Goal: Task Accomplishment & Management: Complete application form

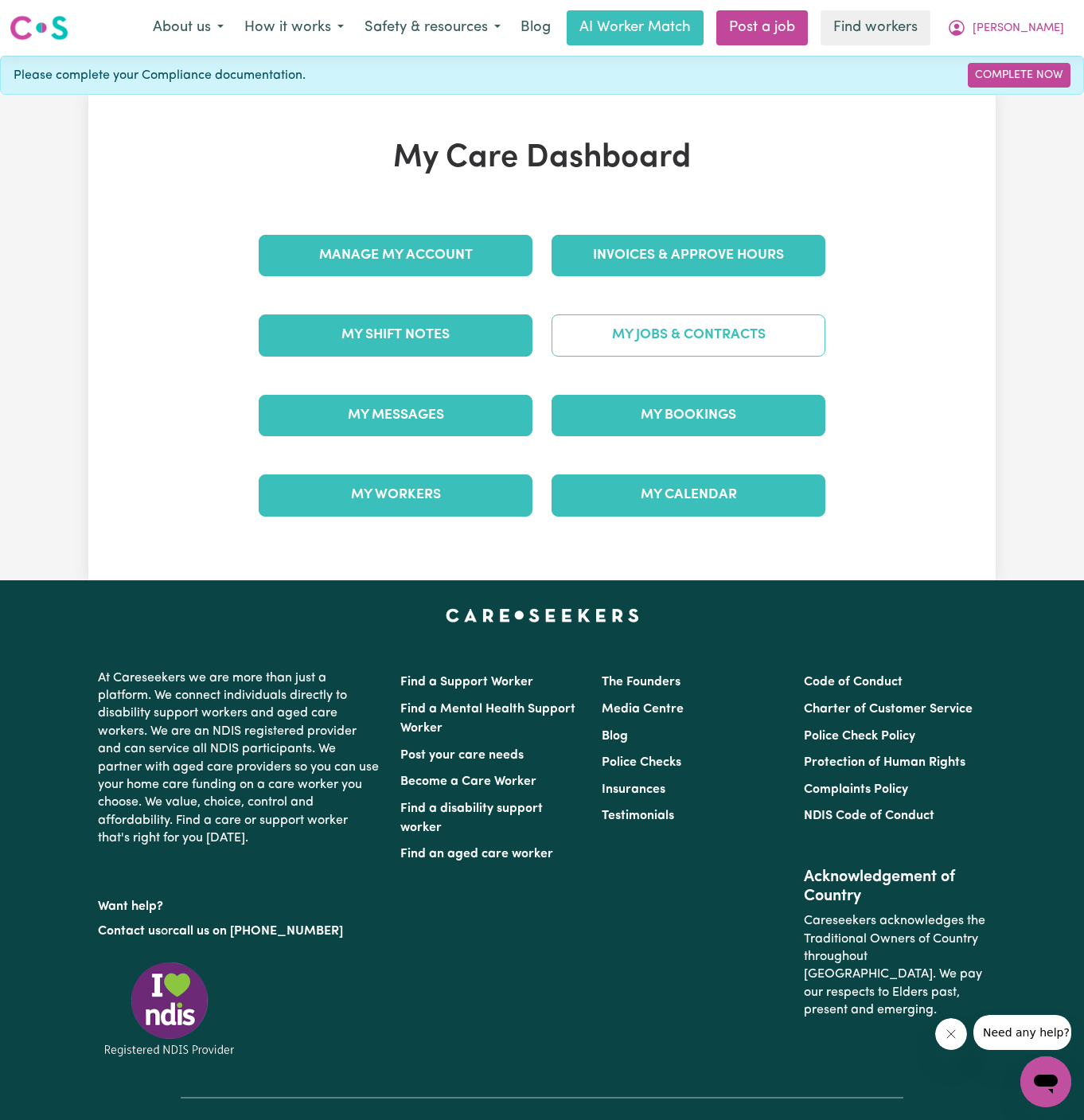
click at [729, 340] on link "My Jobs & Contracts" at bounding box center [688, 334] width 274 height 41
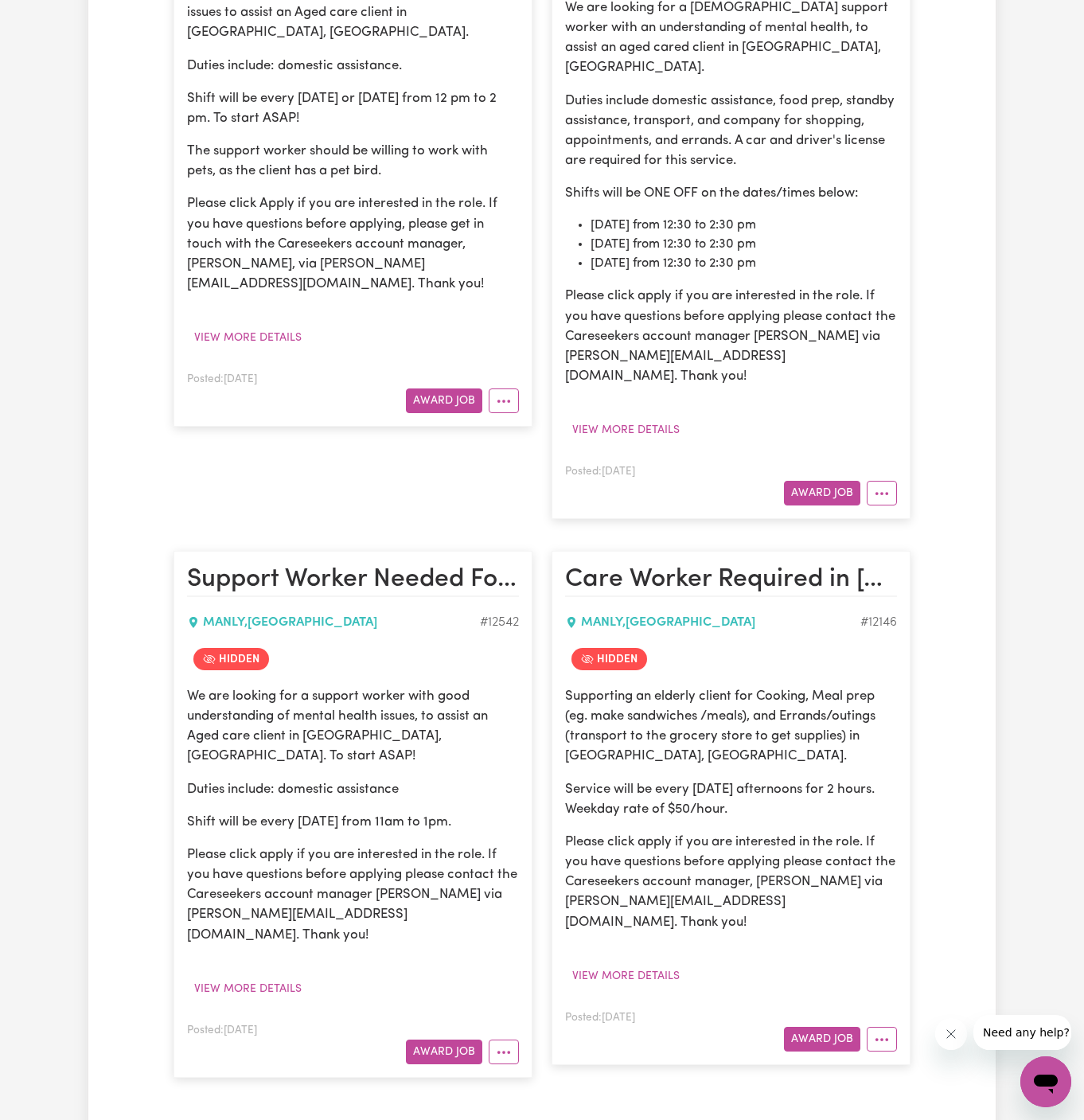
scroll to position [201, 0]
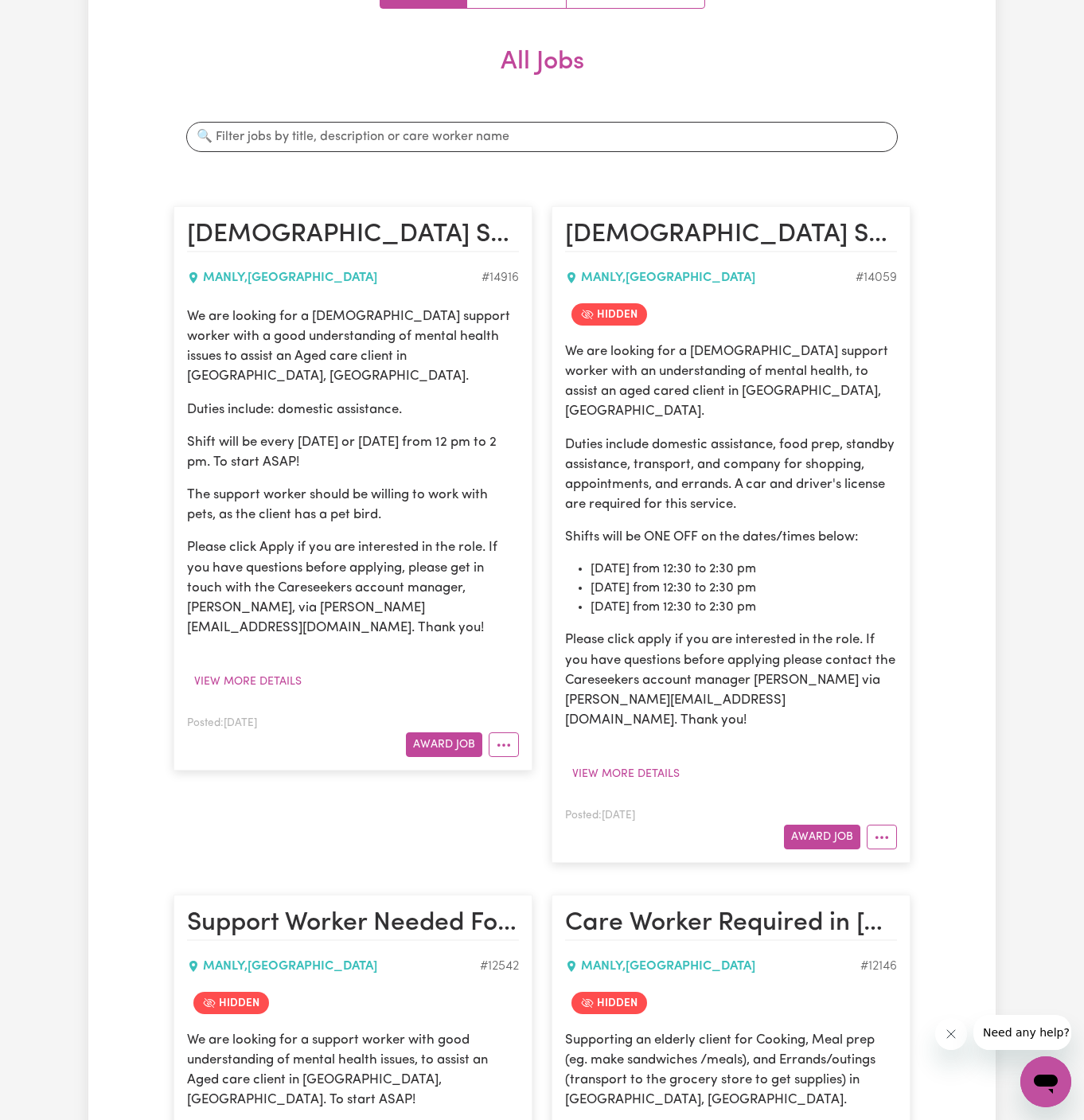
click at [263, 626] on div "We are looking for a [DEMOGRAPHIC_DATA] support worker with a good understandin…" at bounding box center [352, 500] width 332 height 388
click at [253, 669] on button "View more details" at bounding box center [248, 681] width 122 height 24
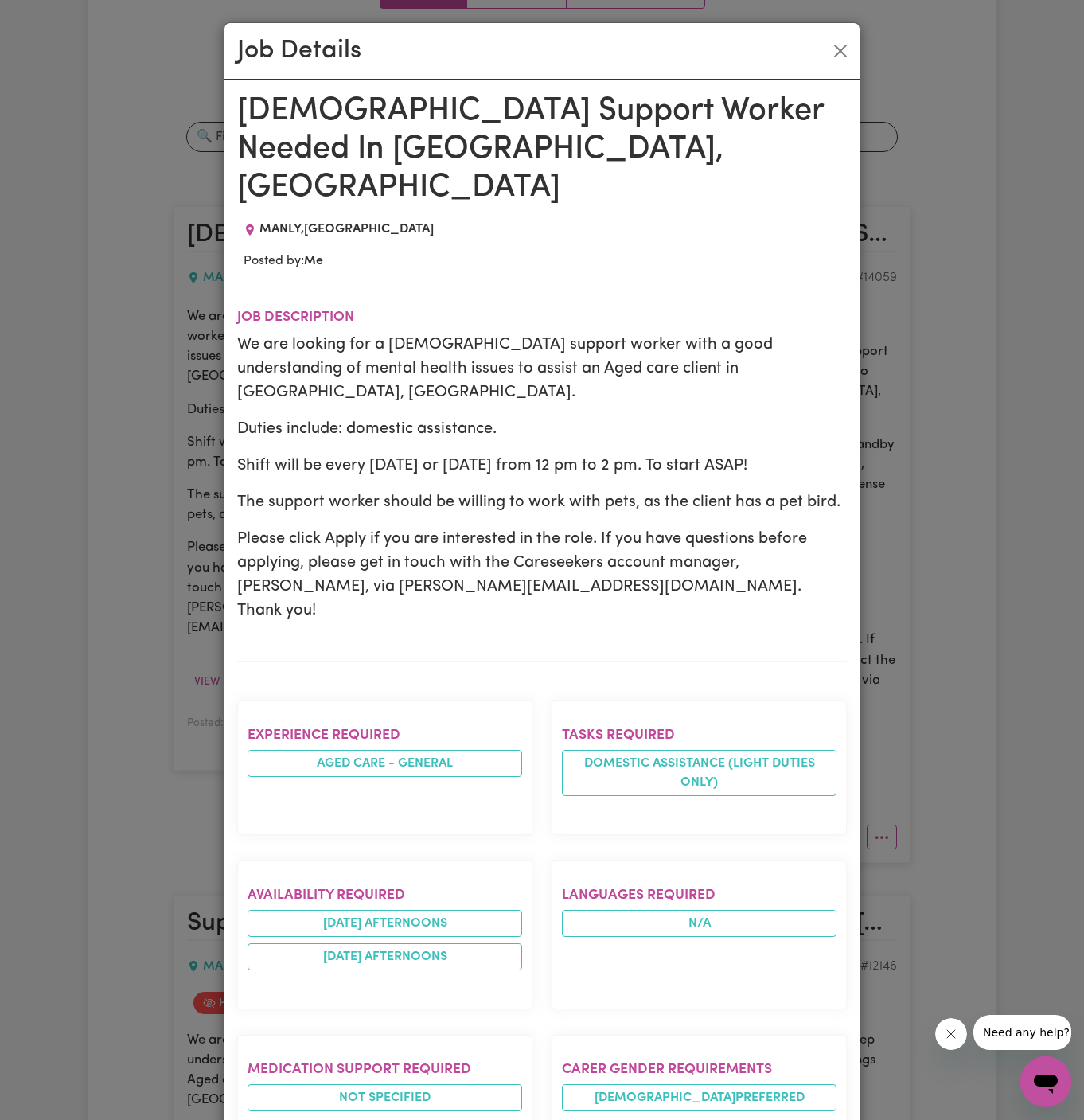
drag, startPoint x: 241, startPoint y: 113, endPoint x: 391, endPoint y: 976, distance: 875.9
click at [391, 976] on div "[DEMOGRAPHIC_DATA] Support Worker Needed In [GEOGRAPHIC_DATA], [GEOGRAPHIC_DATA…" at bounding box center [542, 900] width 610 height 1616
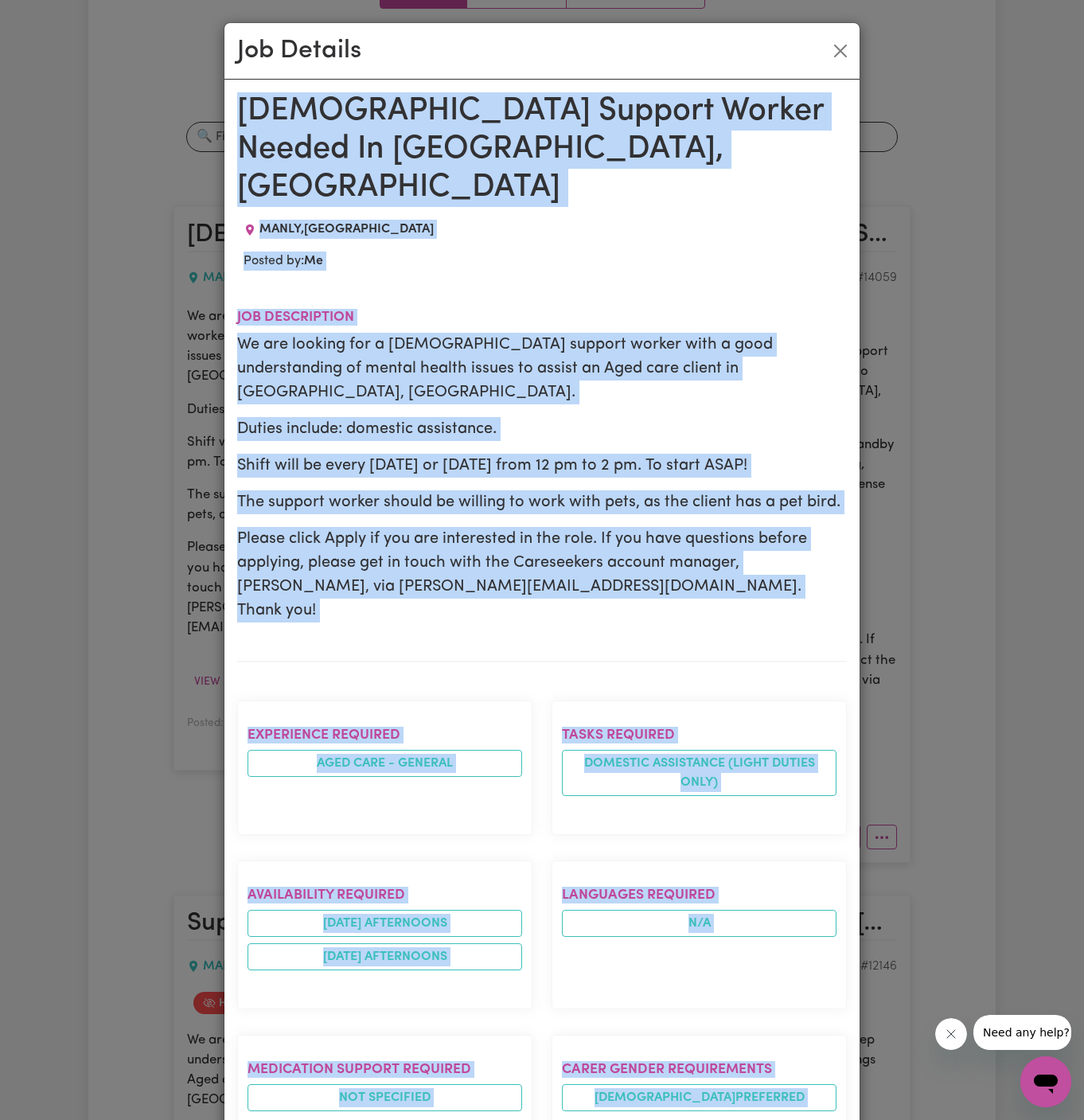
scroll to position [532, 0]
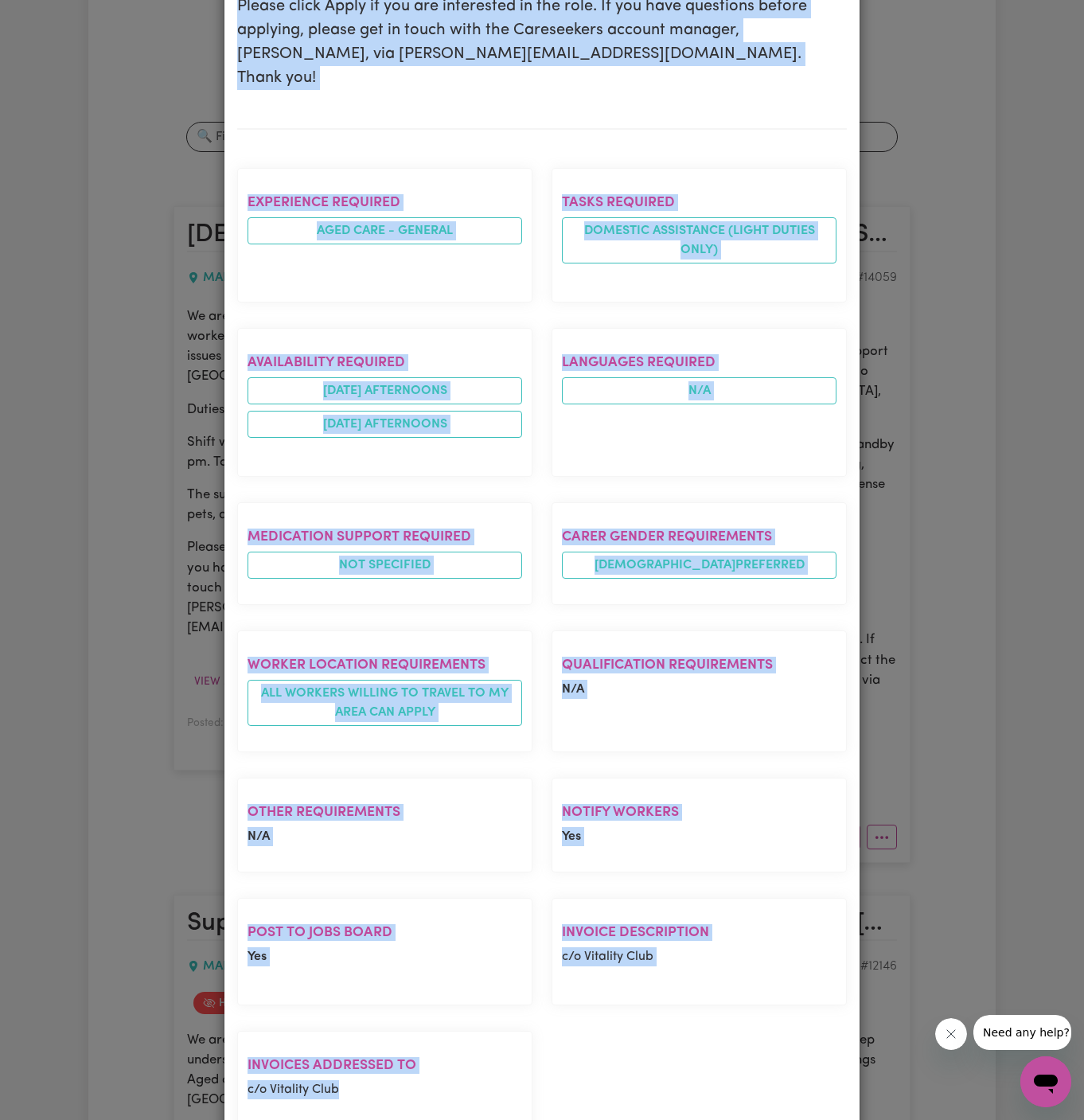
copy div "[DEMOGRAPHIC_DATA] Support Worker Needed In [GEOGRAPHIC_DATA], [GEOGRAPHIC_DATA…"
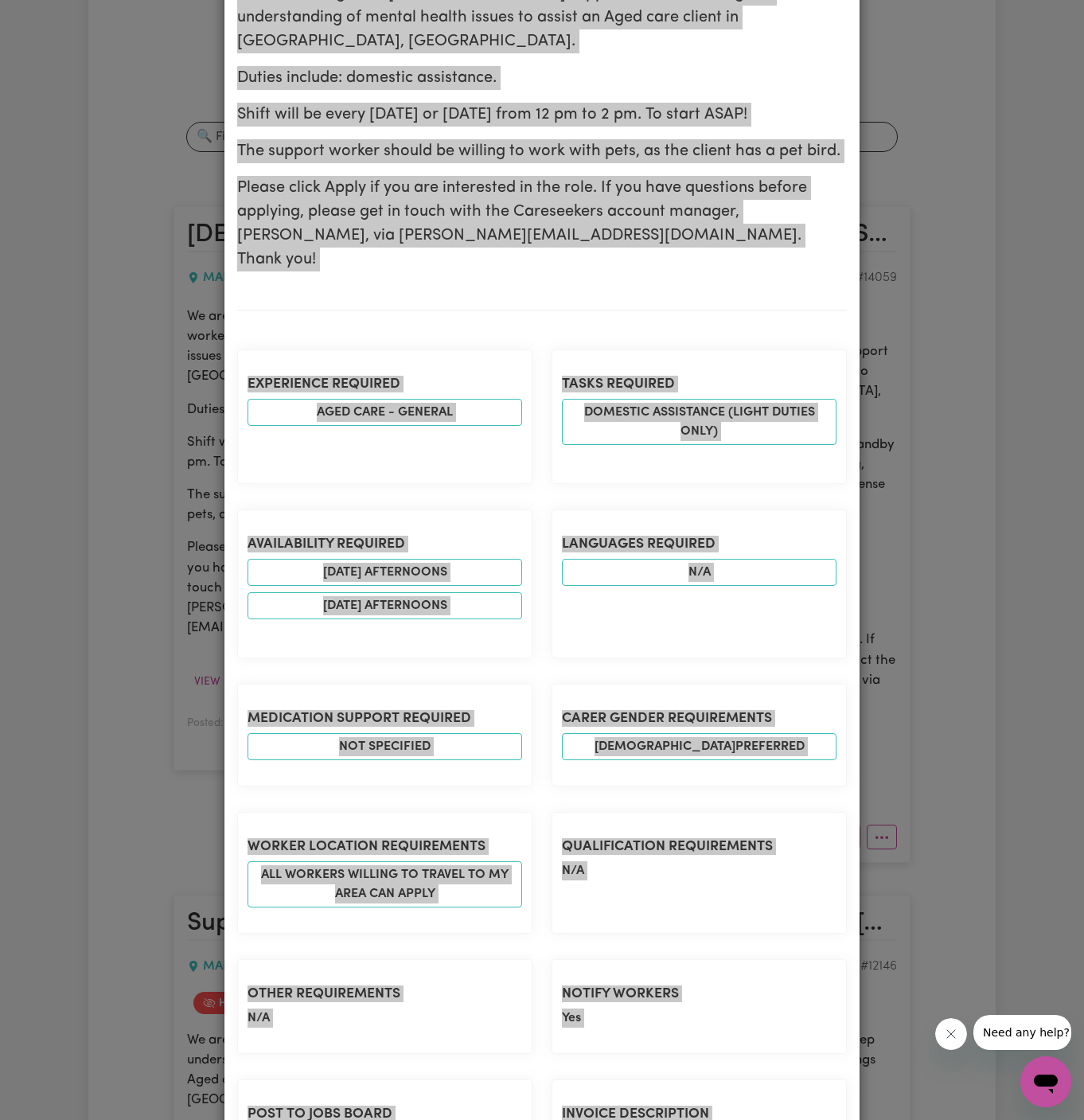
scroll to position [0, 0]
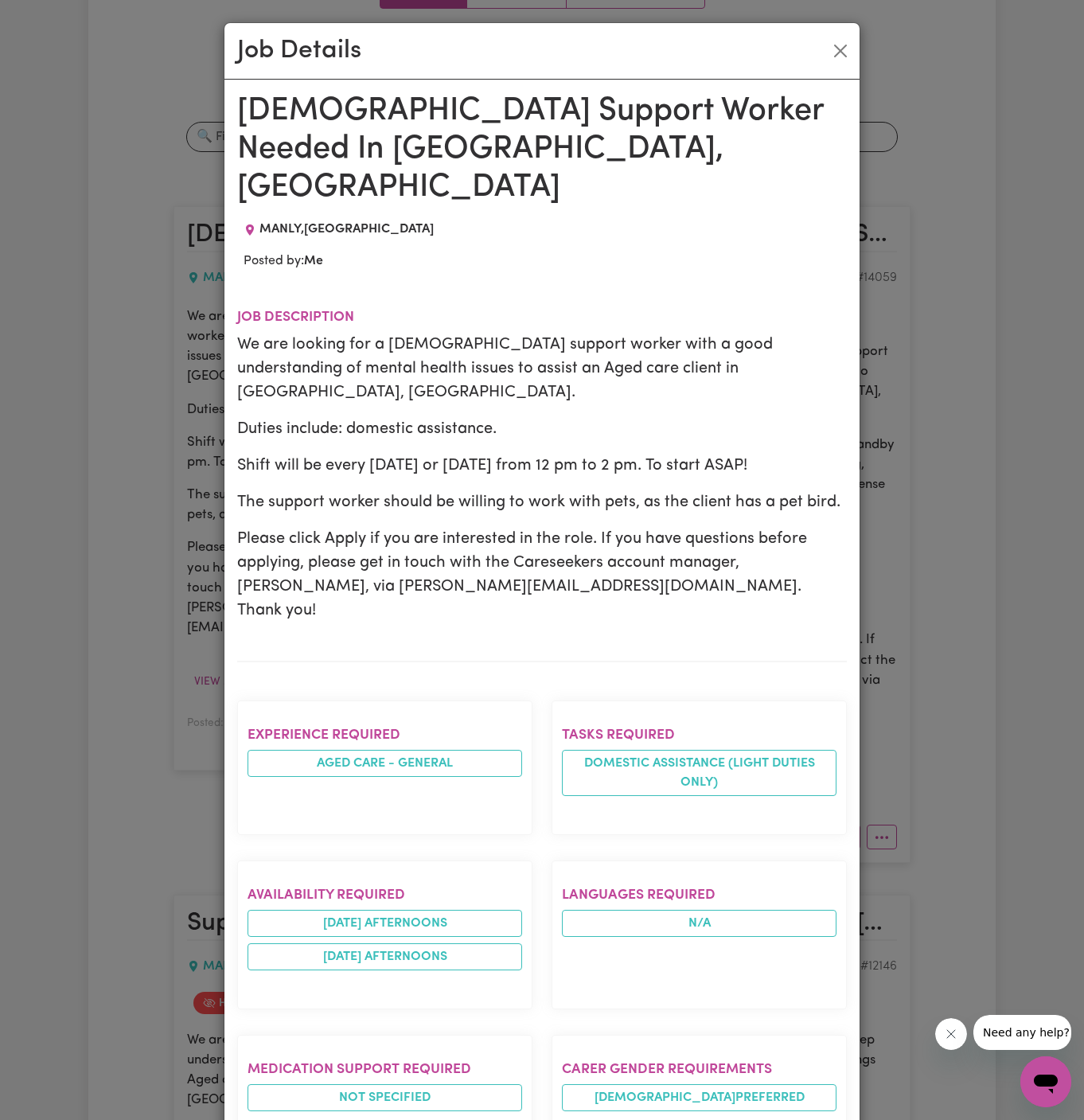
click at [820, 57] on div "Job Details" at bounding box center [542, 51] width 635 height 57
click at [832, 57] on button "Close" at bounding box center [840, 51] width 25 height 25
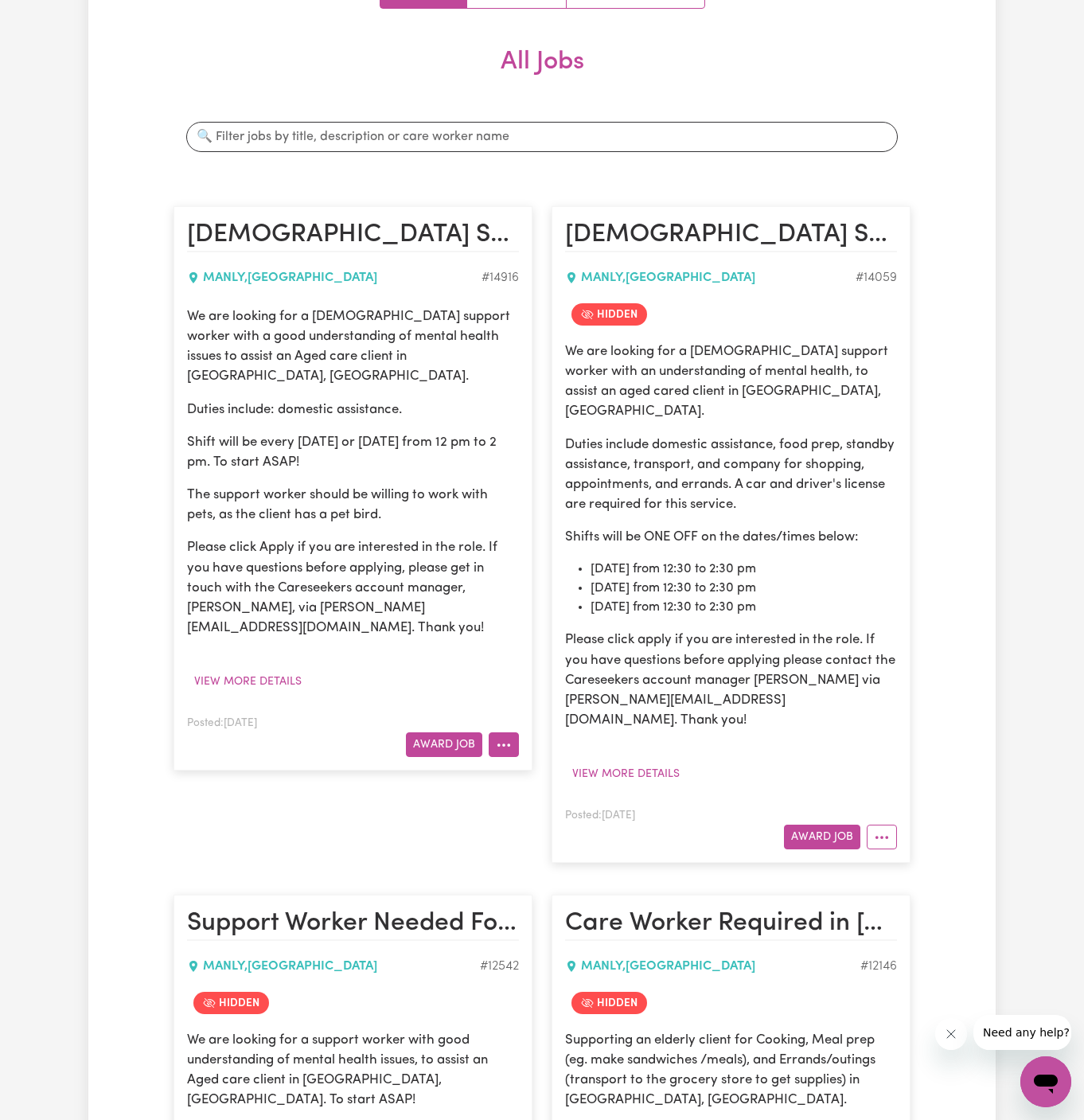
click at [506, 733] on button "More options" at bounding box center [503, 745] width 31 height 24
click at [562, 766] on link "Hide Job" at bounding box center [552, 782] width 126 height 32
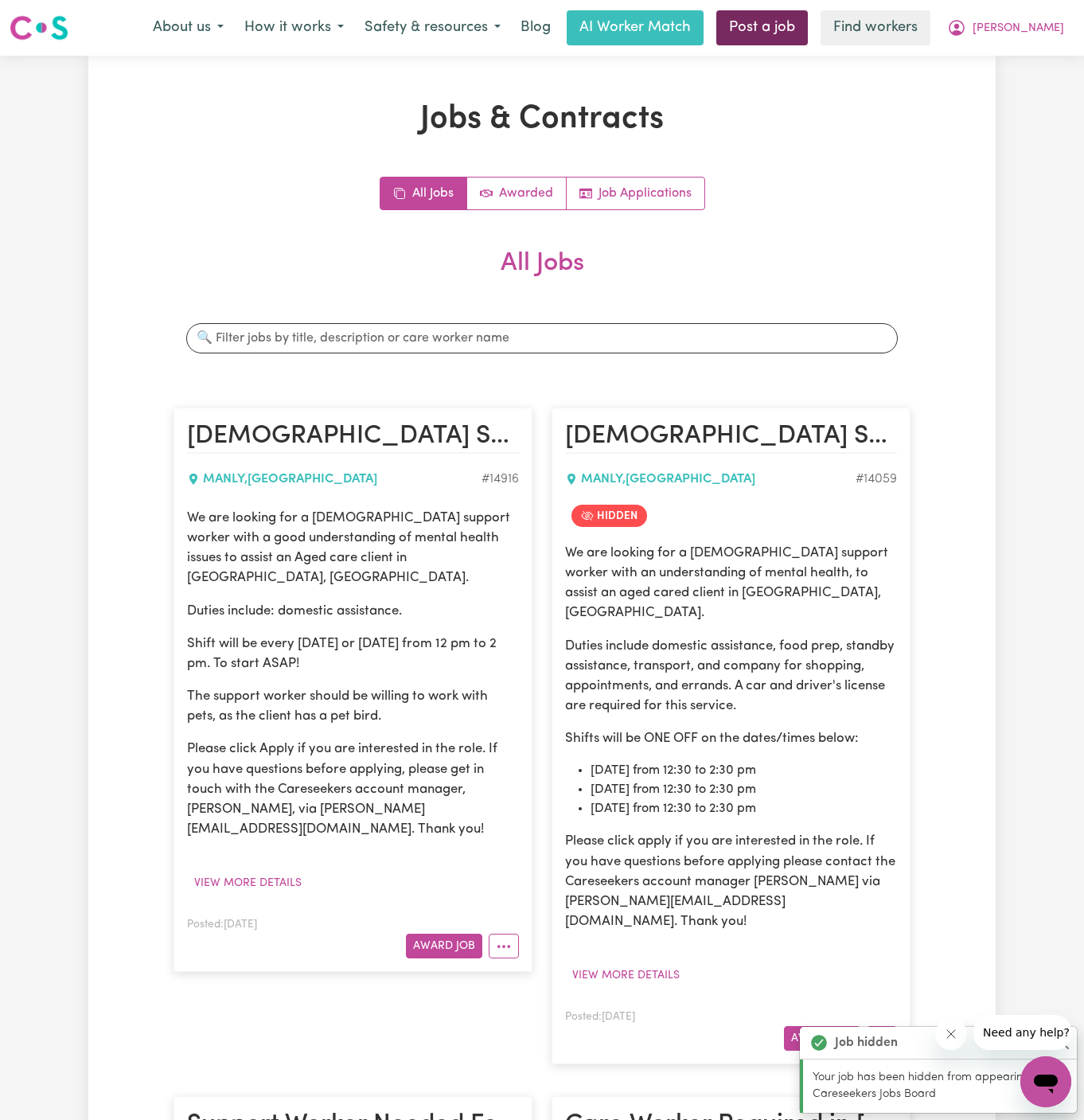
click at [808, 21] on link "Post a job" at bounding box center [761, 28] width 92 height 35
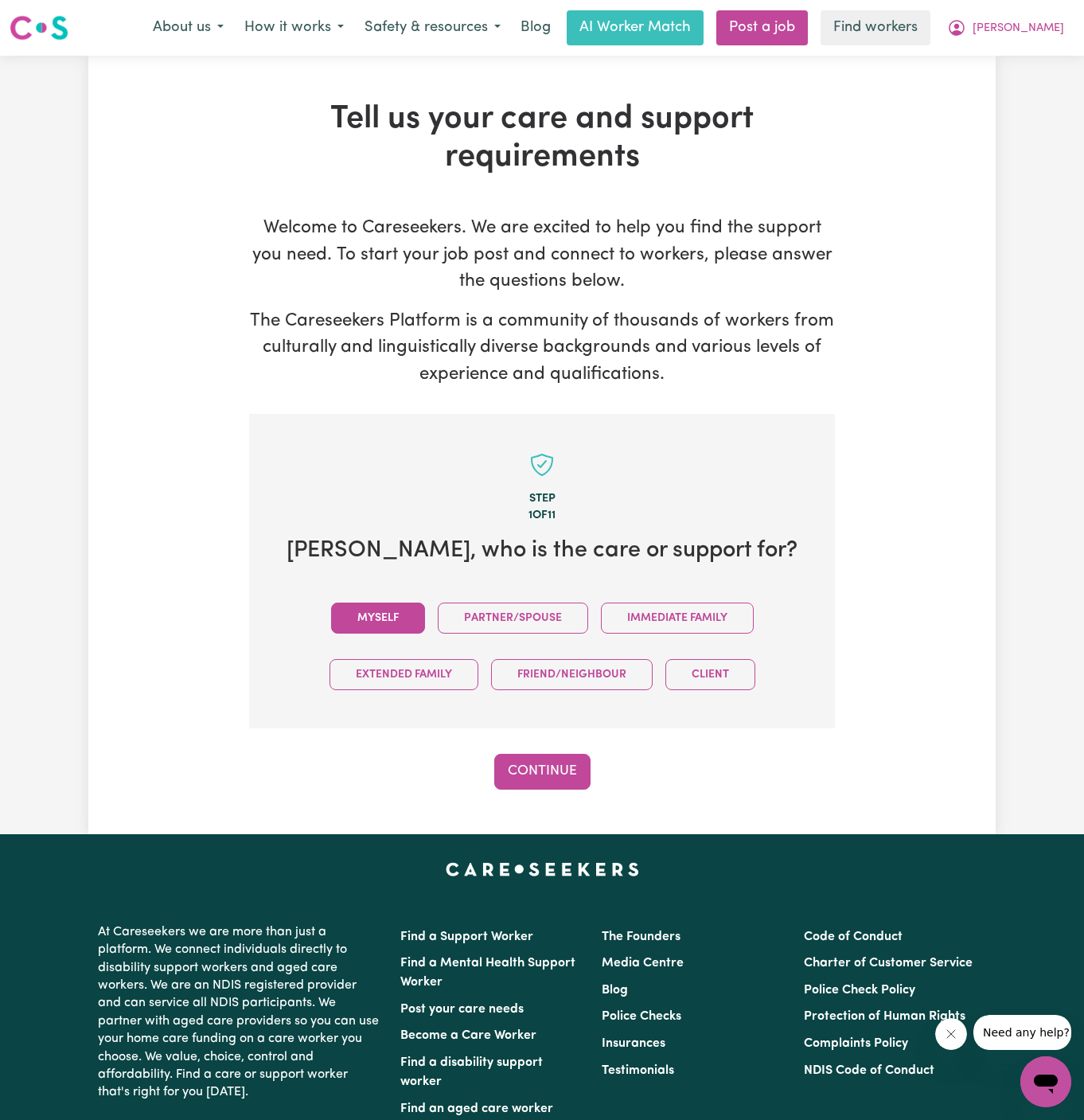
click at [399, 610] on button "Myself" at bounding box center [378, 618] width 94 height 31
click at [581, 768] on button "Continue" at bounding box center [542, 771] width 96 height 35
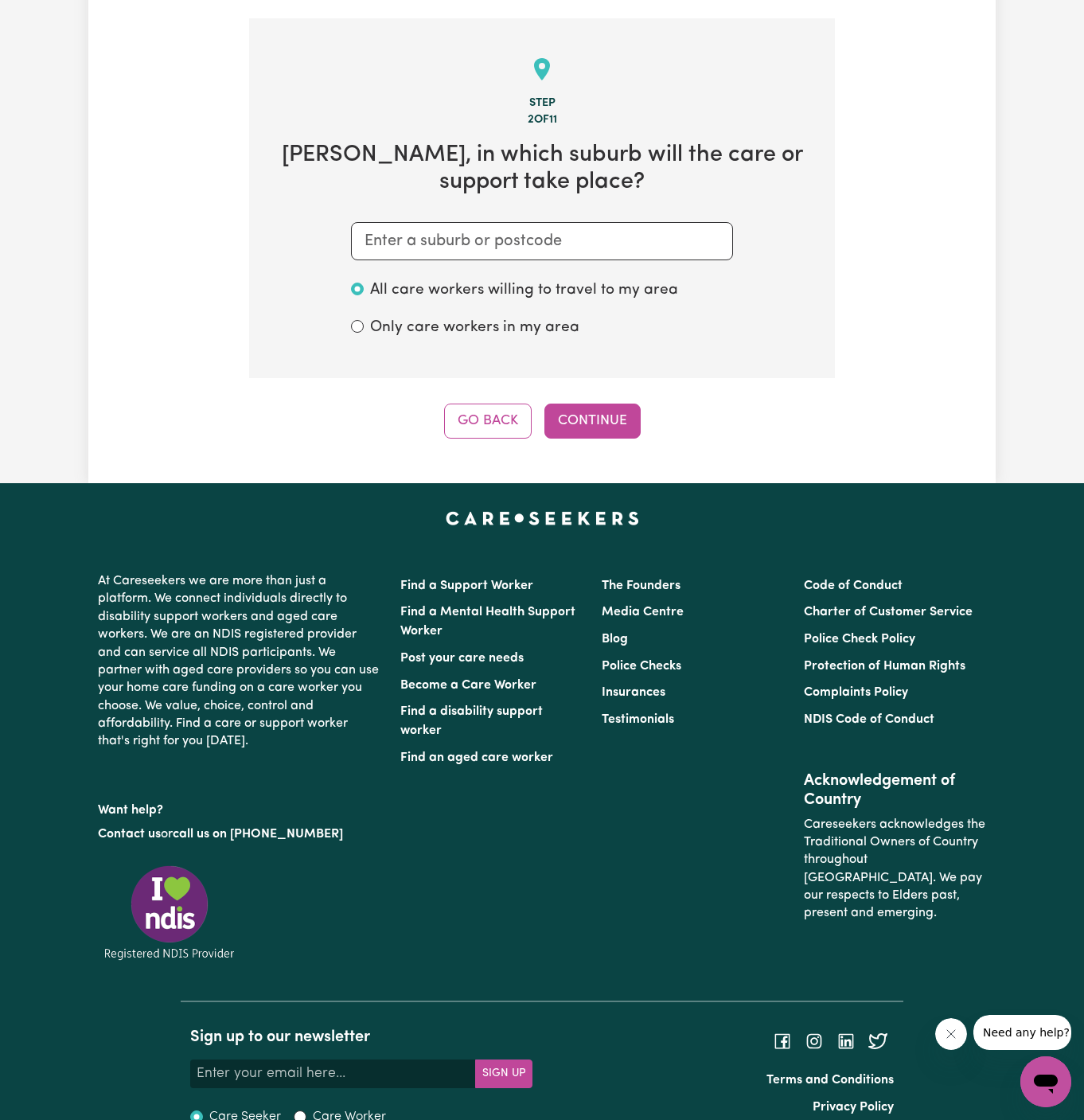
scroll to position [413, 0]
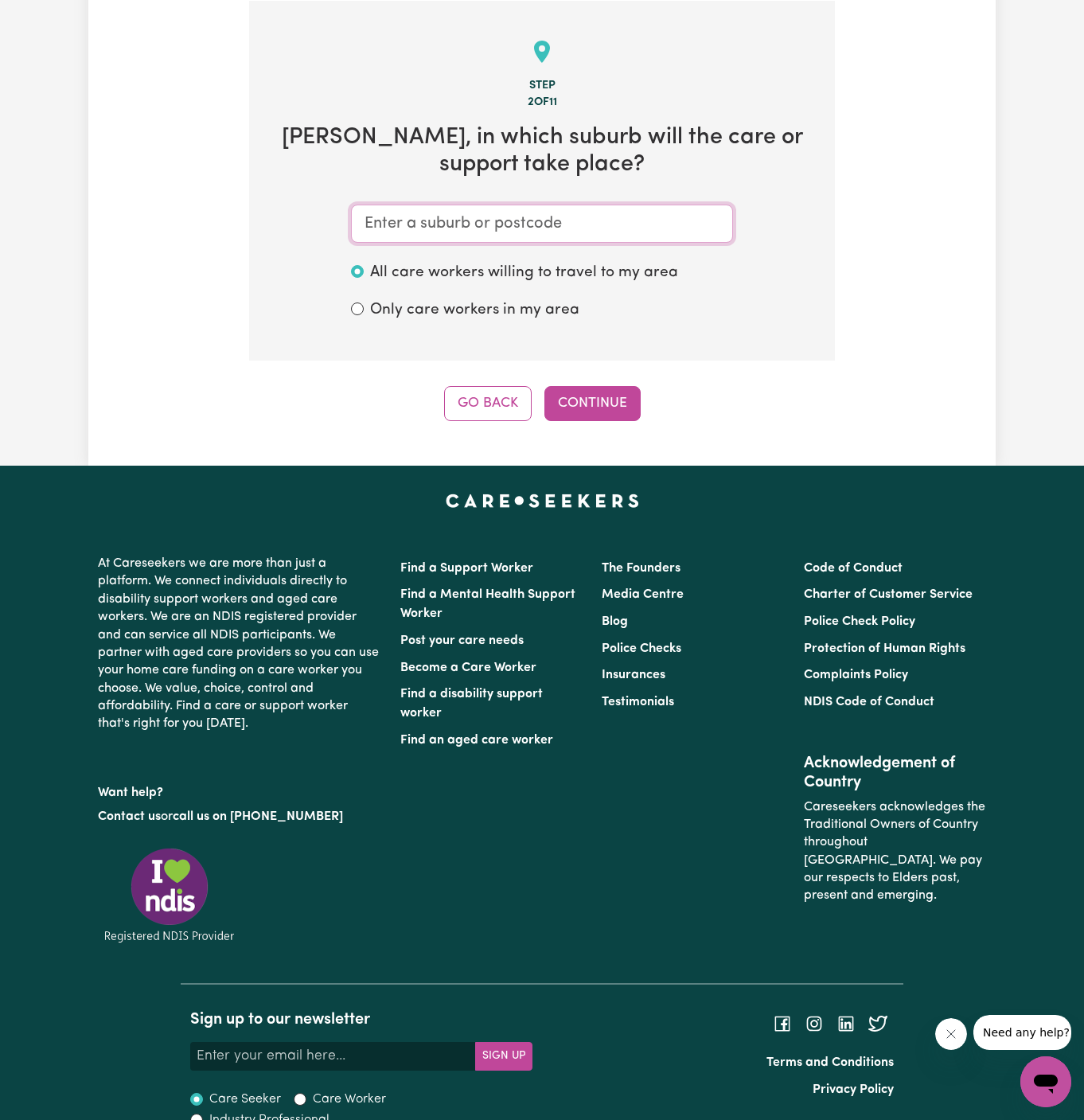
click at [487, 237] on input "text" at bounding box center [542, 224] width 382 height 38
type input "a"
type input "man"
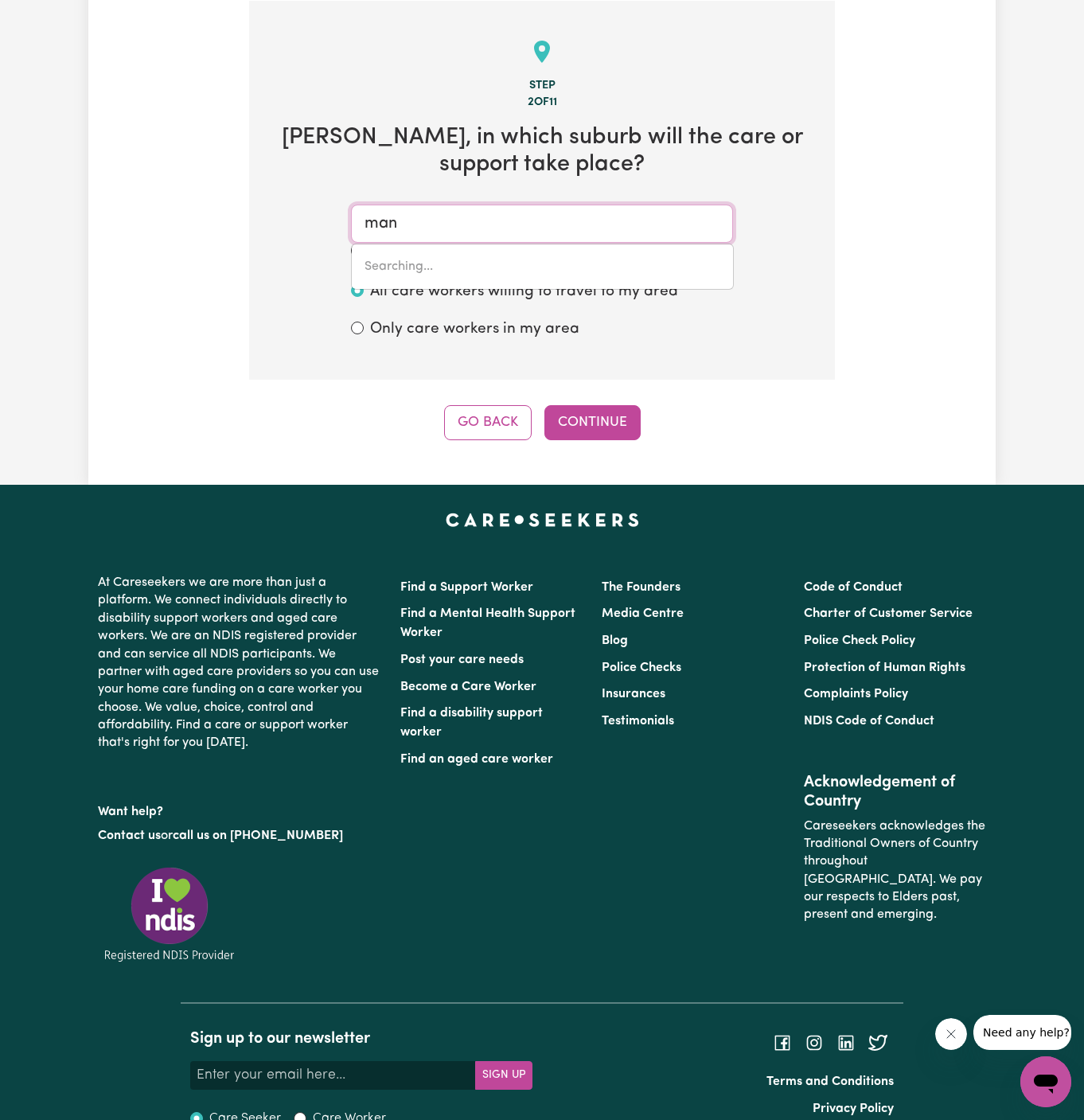
type input "[GEOGRAPHIC_DATA], [GEOGRAPHIC_DATA], 2200"
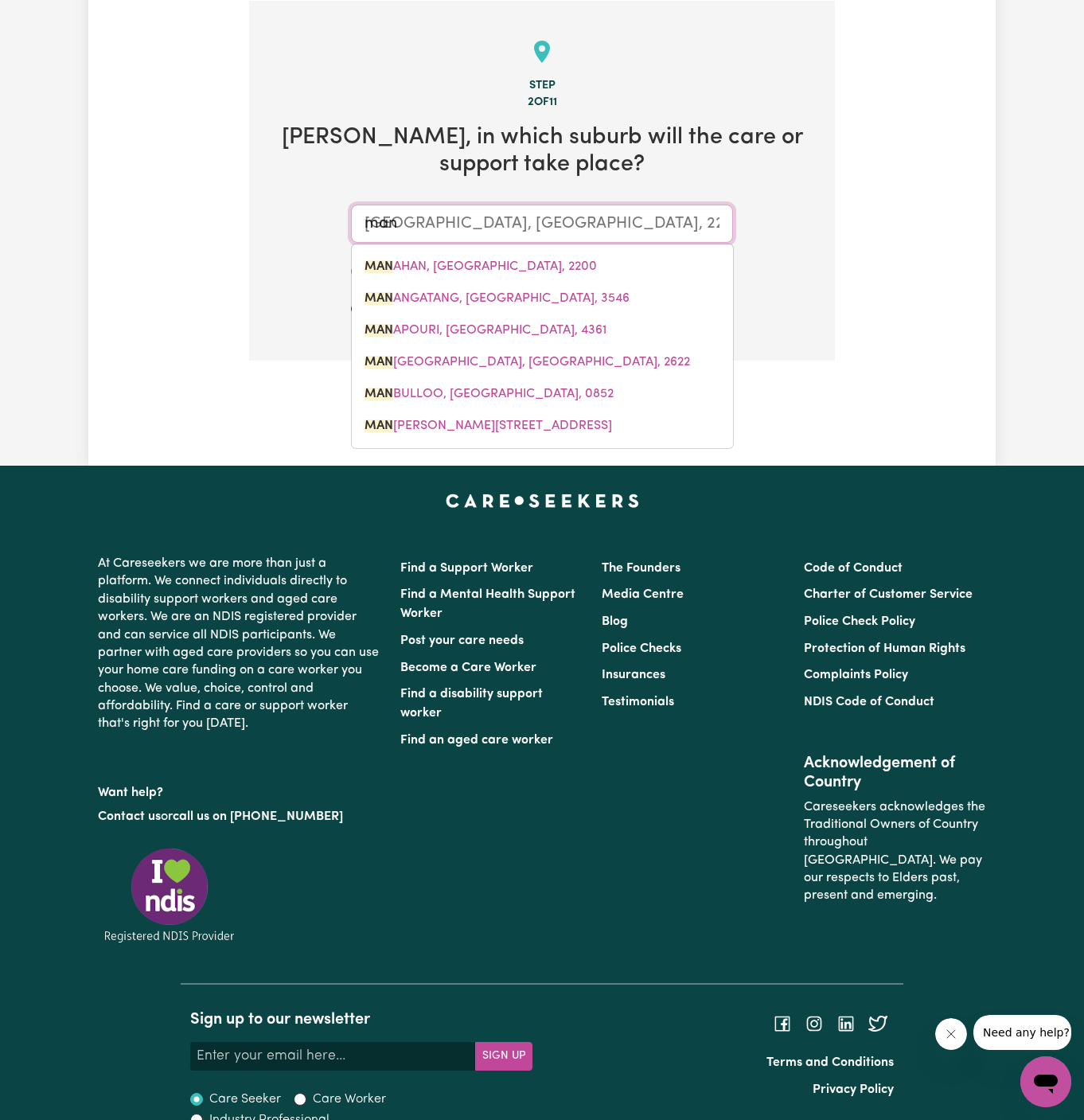
type input "manl"
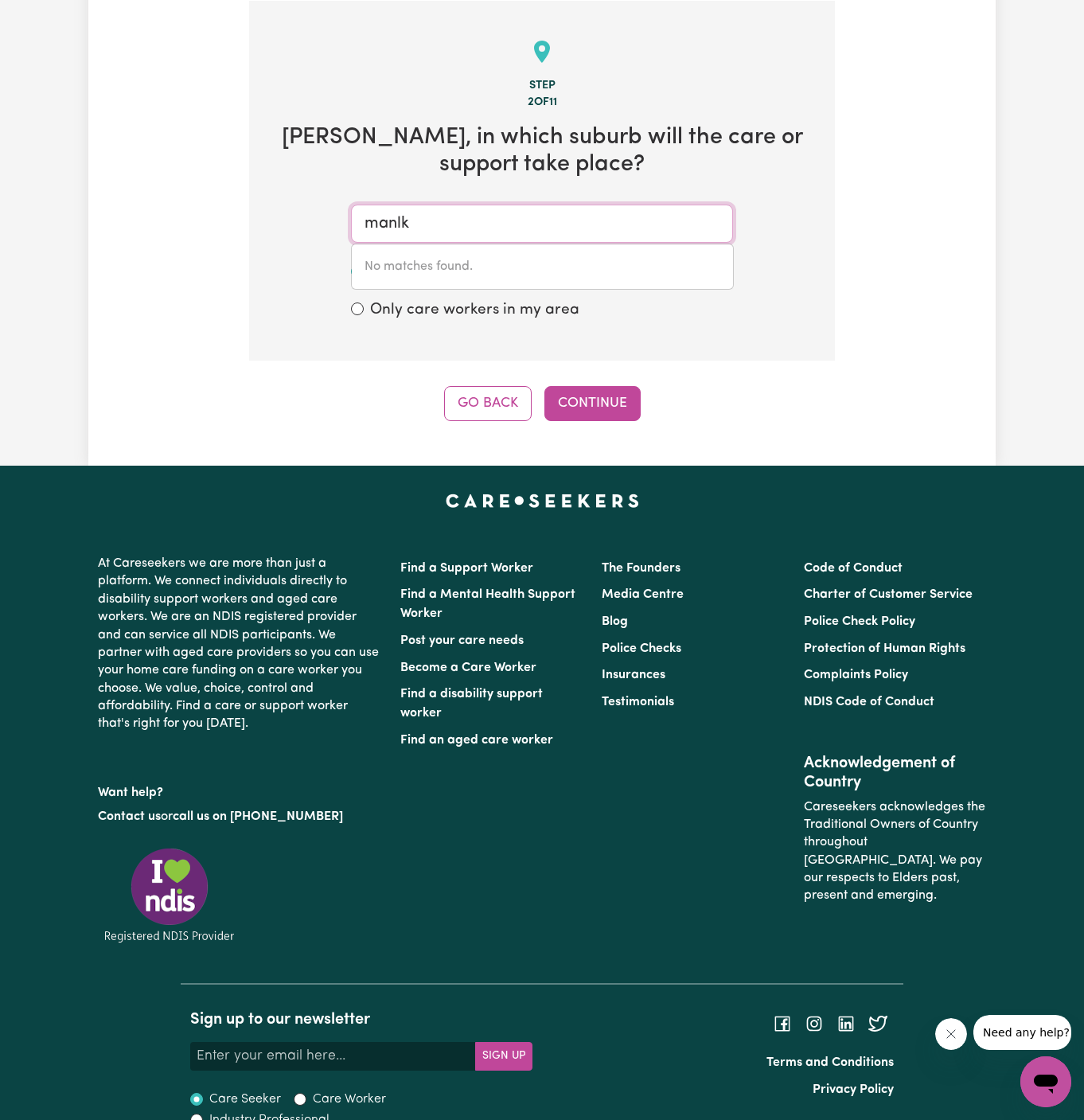
type input "manl"
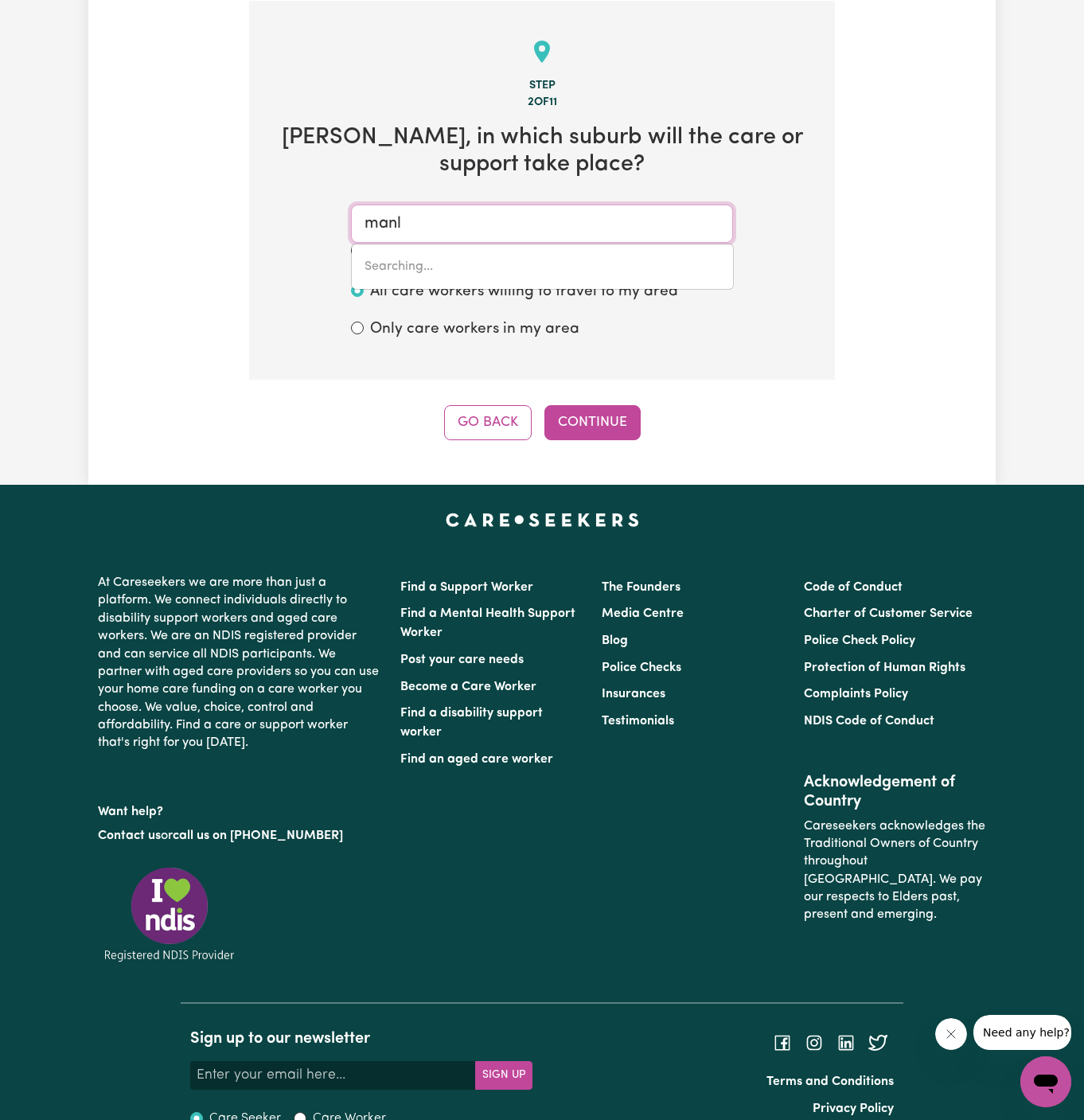
type input "manlY, [GEOGRAPHIC_DATA], 2095"
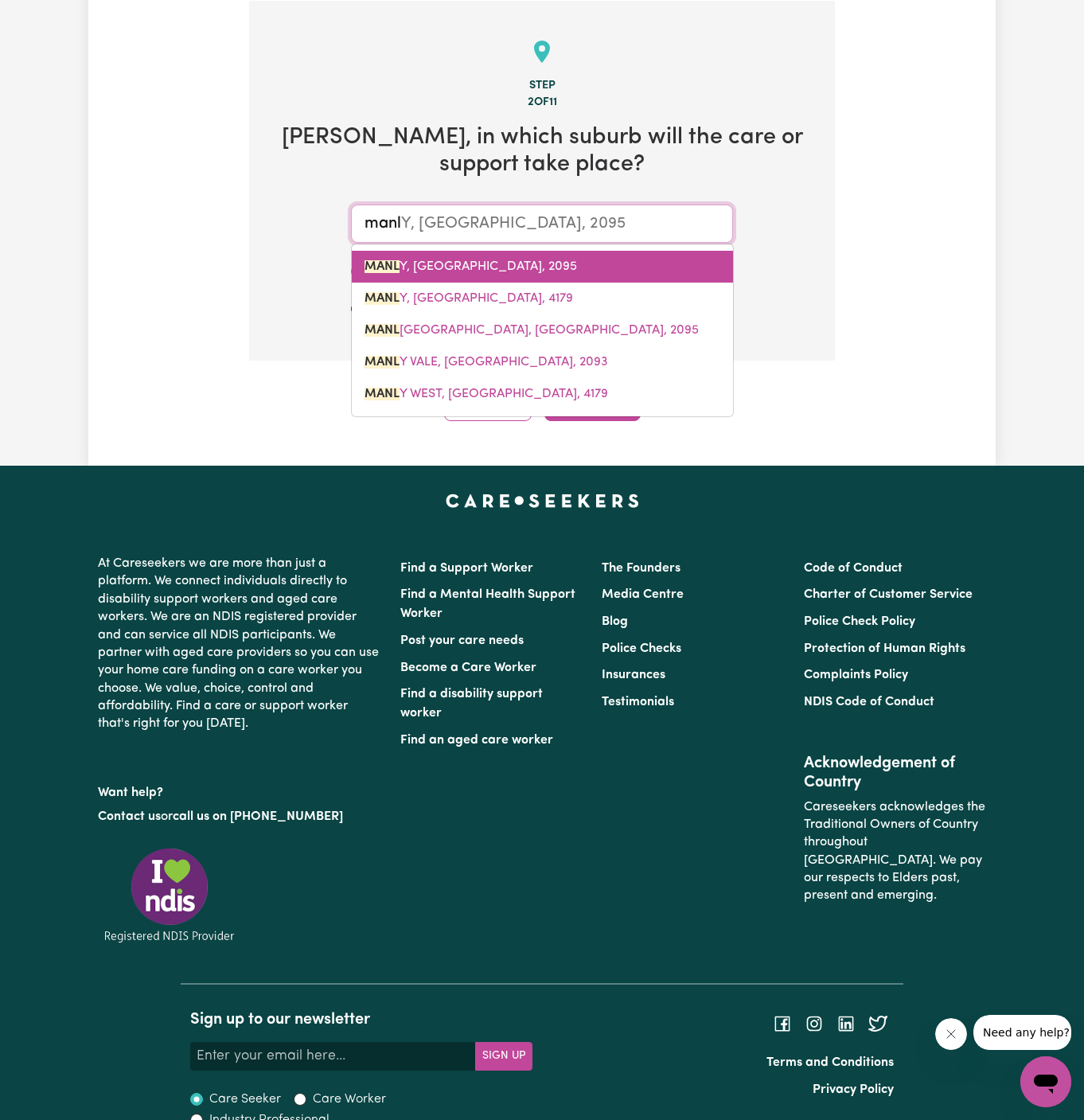
click at [429, 269] on span "MANL Y, [GEOGRAPHIC_DATA], 2095" at bounding box center [471, 266] width 213 height 13
type input "MANLY, [GEOGRAPHIC_DATA], 2095"
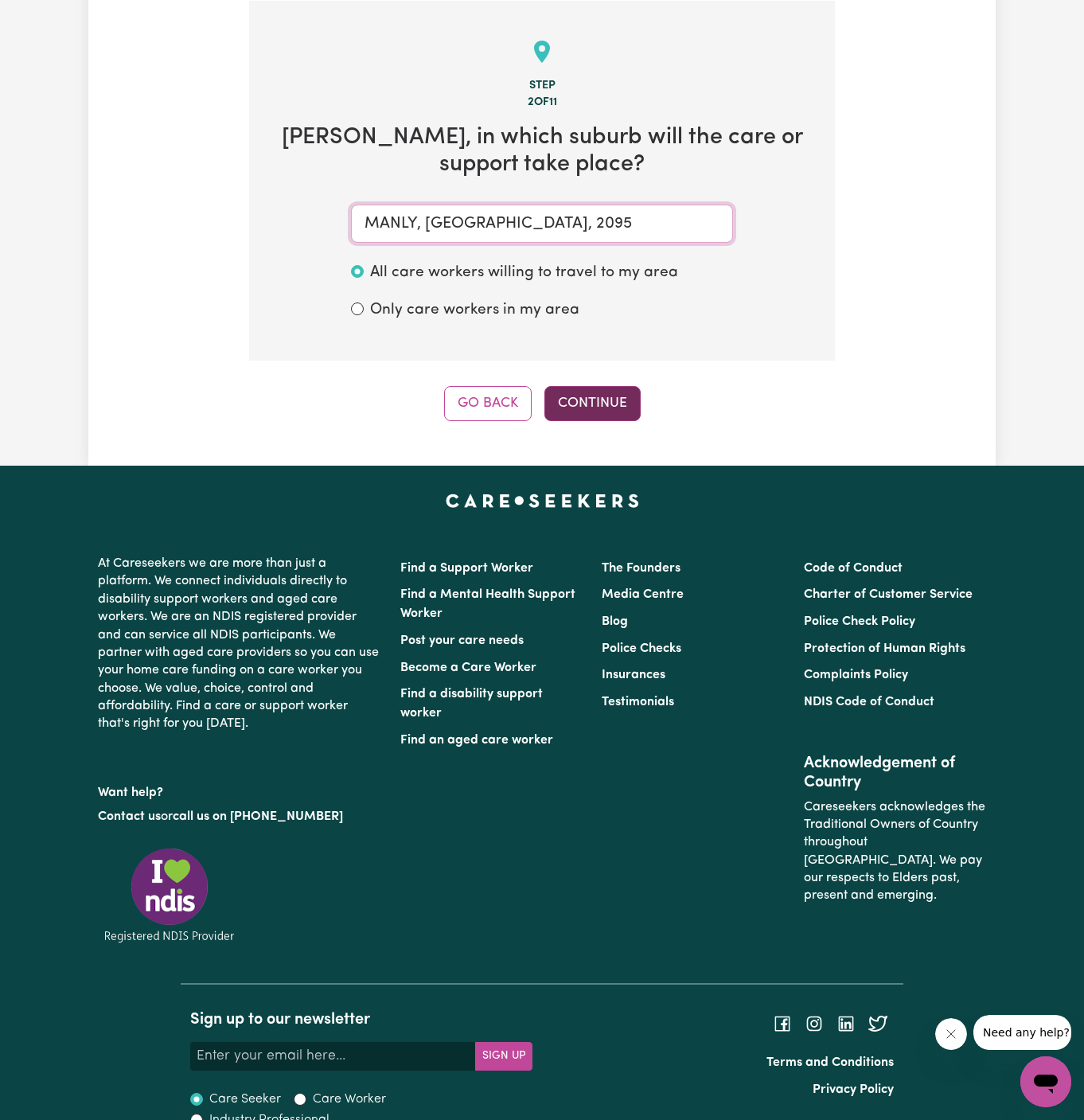
type input "MANLY, [GEOGRAPHIC_DATA], 2095"
click at [560, 393] on button "Continue" at bounding box center [592, 404] width 96 height 35
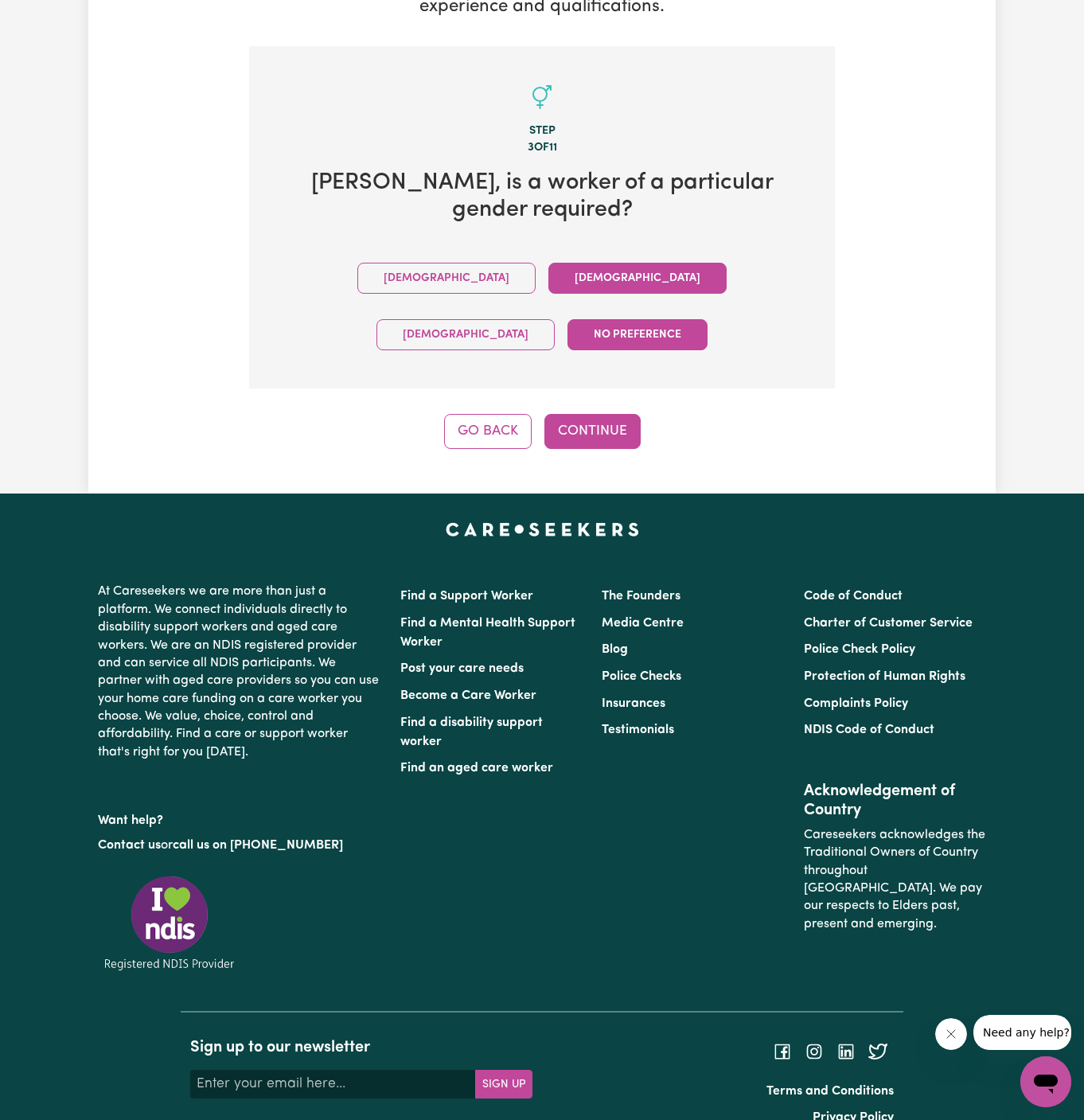
click at [549, 282] on button "[DEMOGRAPHIC_DATA]" at bounding box center [637, 278] width 178 height 31
click at [617, 396] on div "Tell us your care and support requirements Welcome to Careseekers. We are excit…" at bounding box center [542, 90] width 907 height 805
click at [577, 414] on button "Continue" at bounding box center [592, 432] width 96 height 35
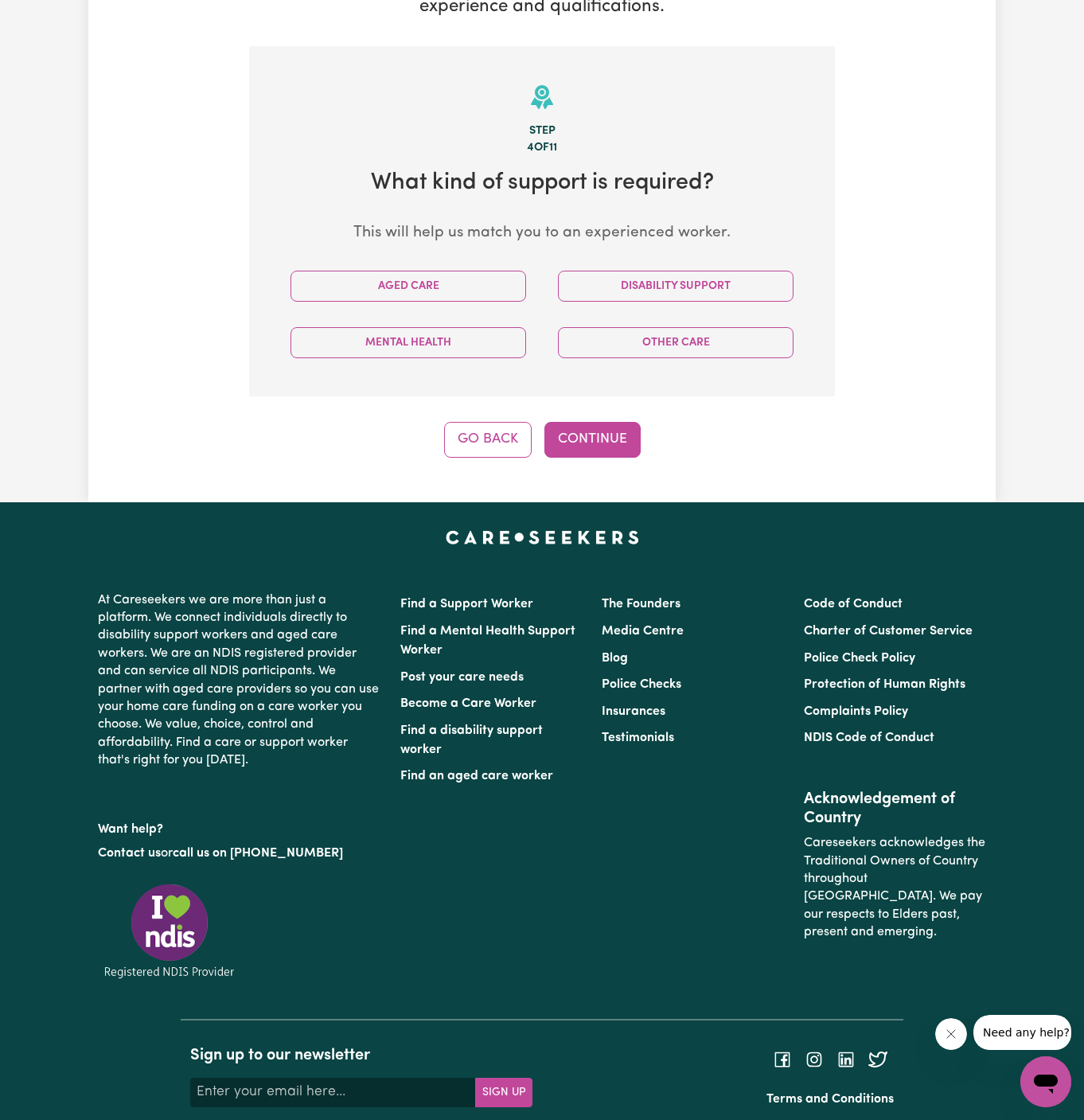
scroll to position [413, 0]
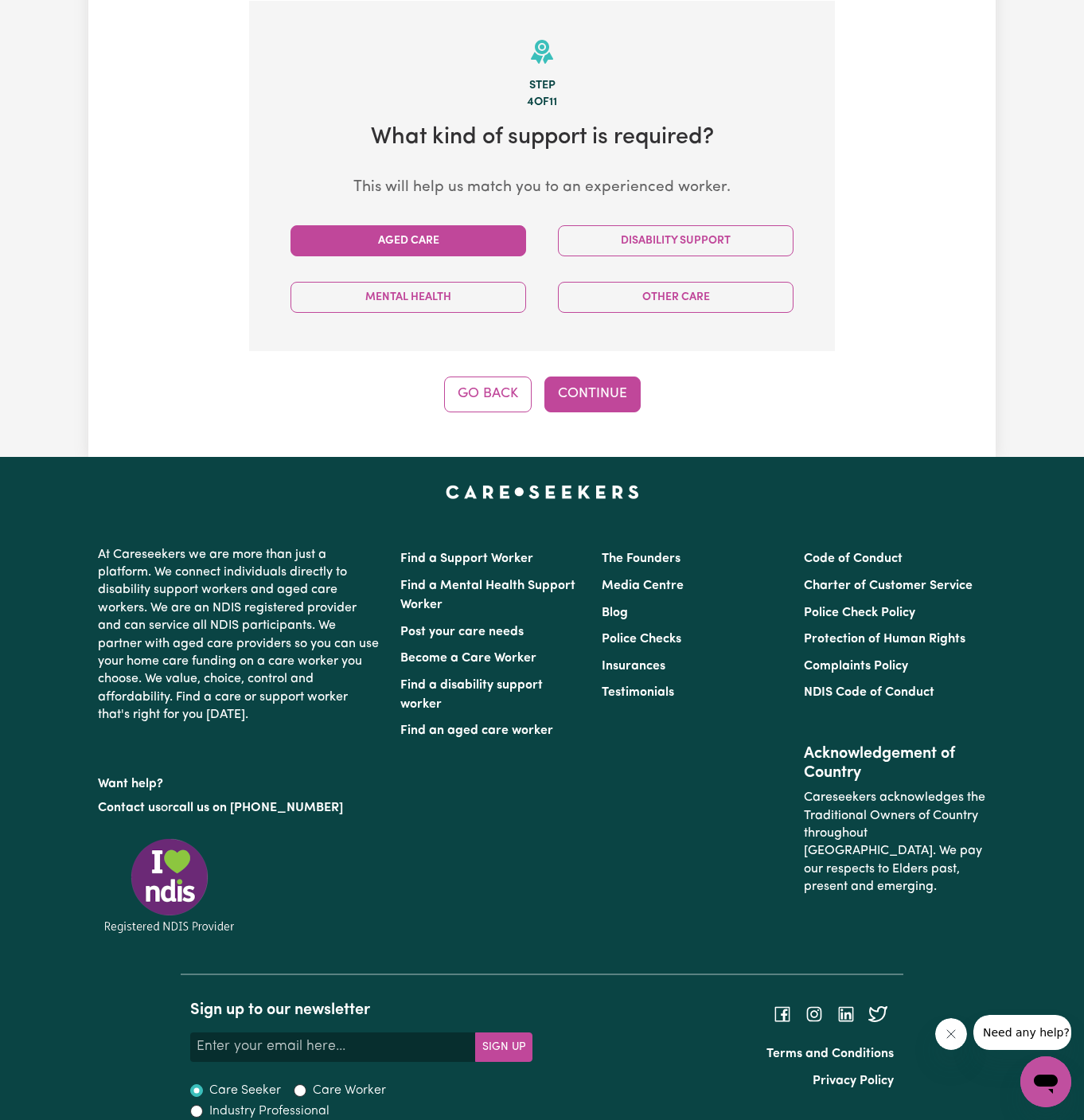
click at [429, 237] on button "Aged Care" at bounding box center [408, 241] width 235 height 31
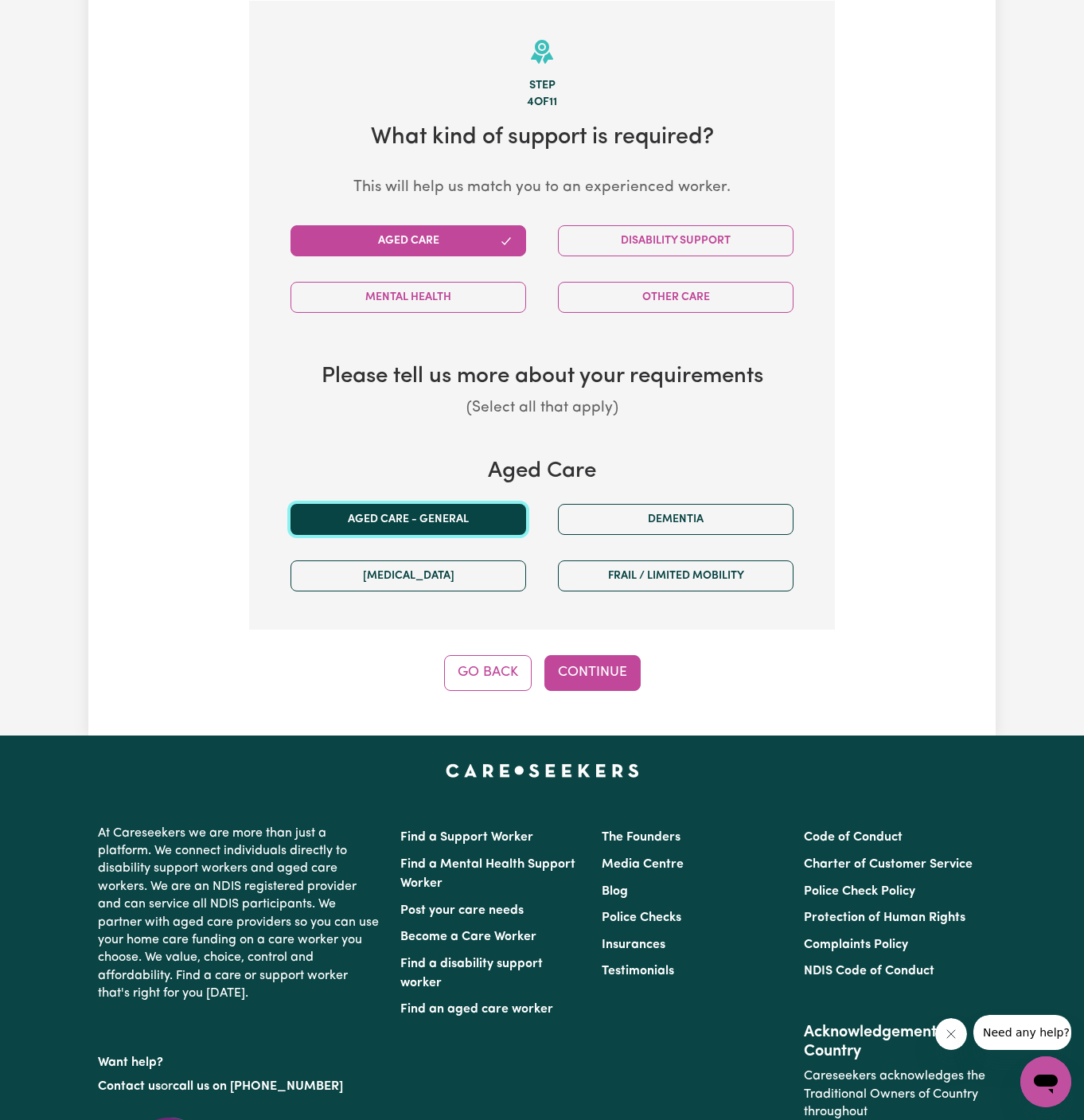
click at [433, 515] on button "Aged care - General" at bounding box center [408, 520] width 235 height 31
click at [580, 657] on button "Continue" at bounding box center [592, 673] width 96 height 35
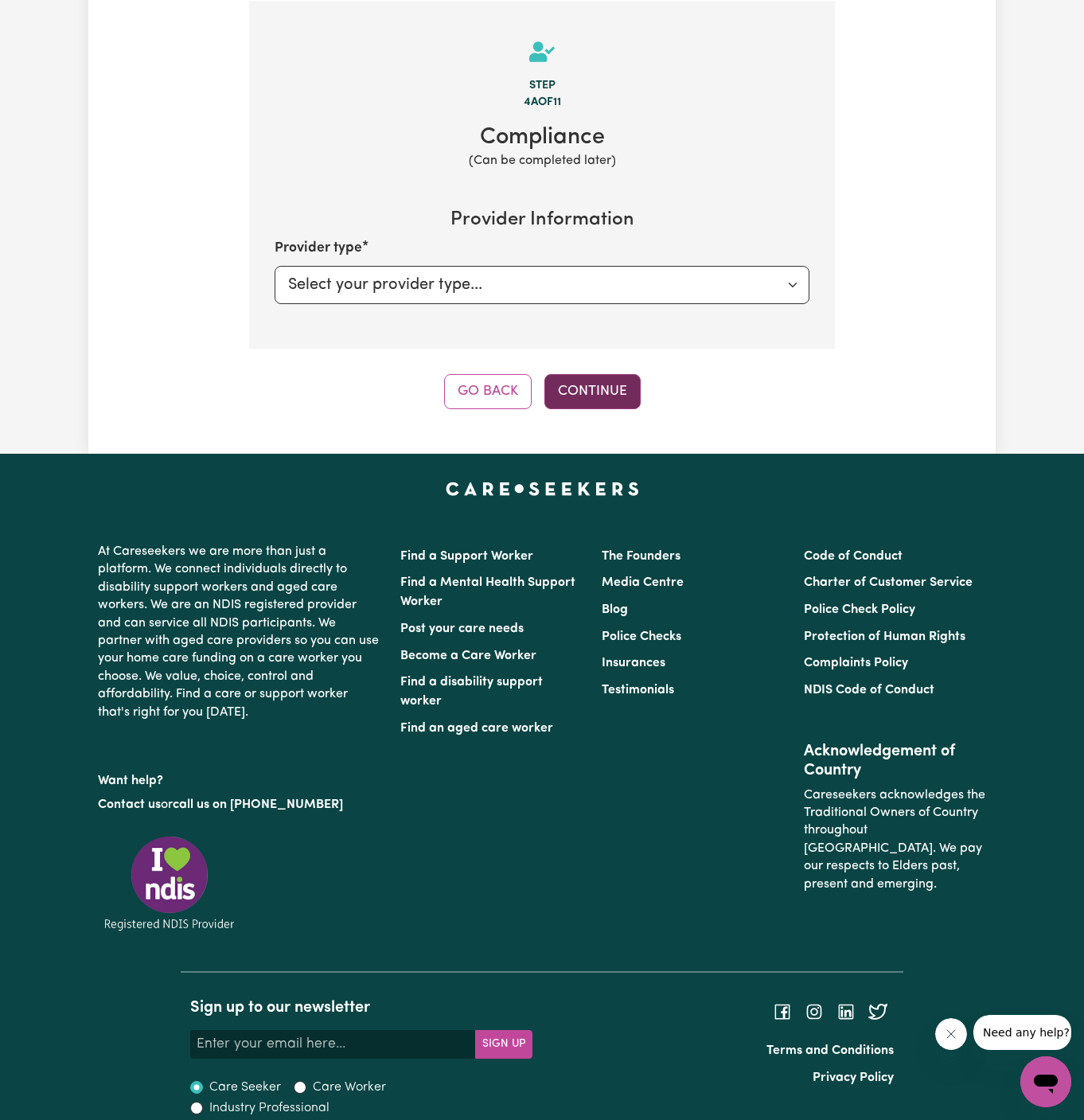
click at [586, 396] on button "Continue" at bounding box center [592, 392] width 96 height 35
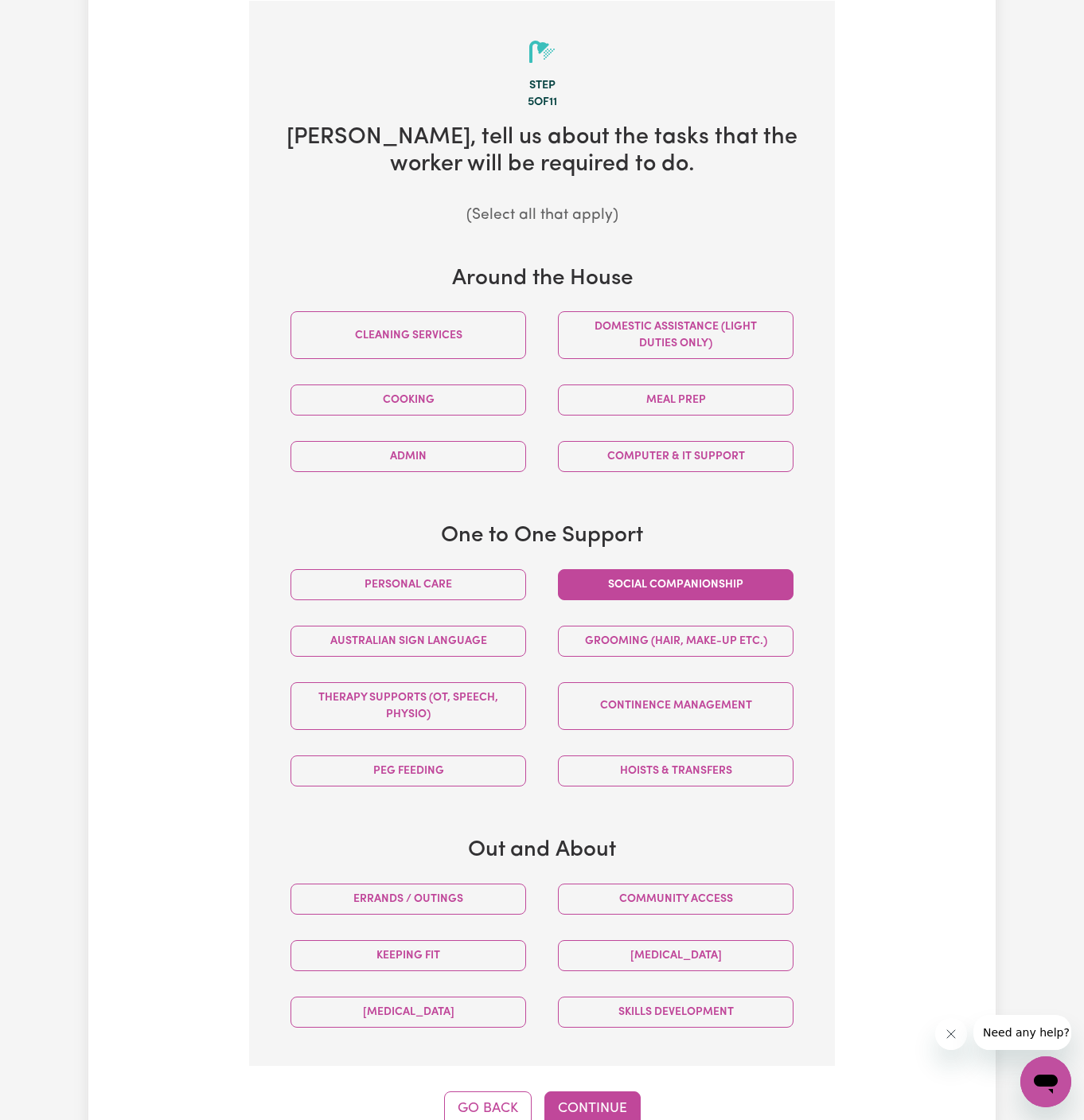
click at [641, 583] on button "Social companionship" at bounding box center [676, 584] width 235 height 31
click at [657, 896] on button "Community access" at bounding box center [676, 899] width 235 height 31
click at [649, 317] on button "Domestic assistance (light duties only)" at bounding box center [676, 335] width 235 height 48
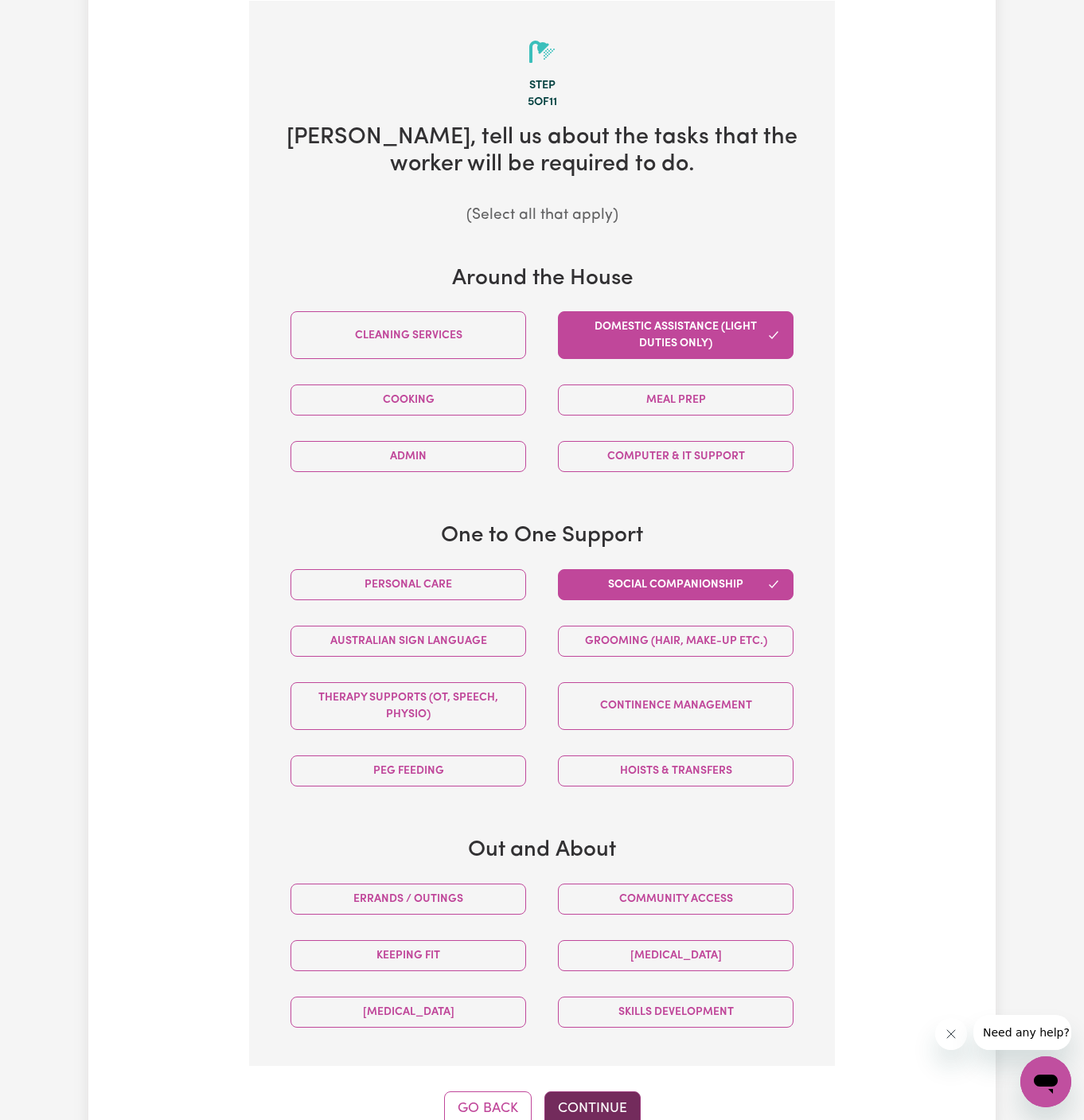
click at [608, 1096] on button "Continue" at bounding box center [592, 1109] width 96 height 35
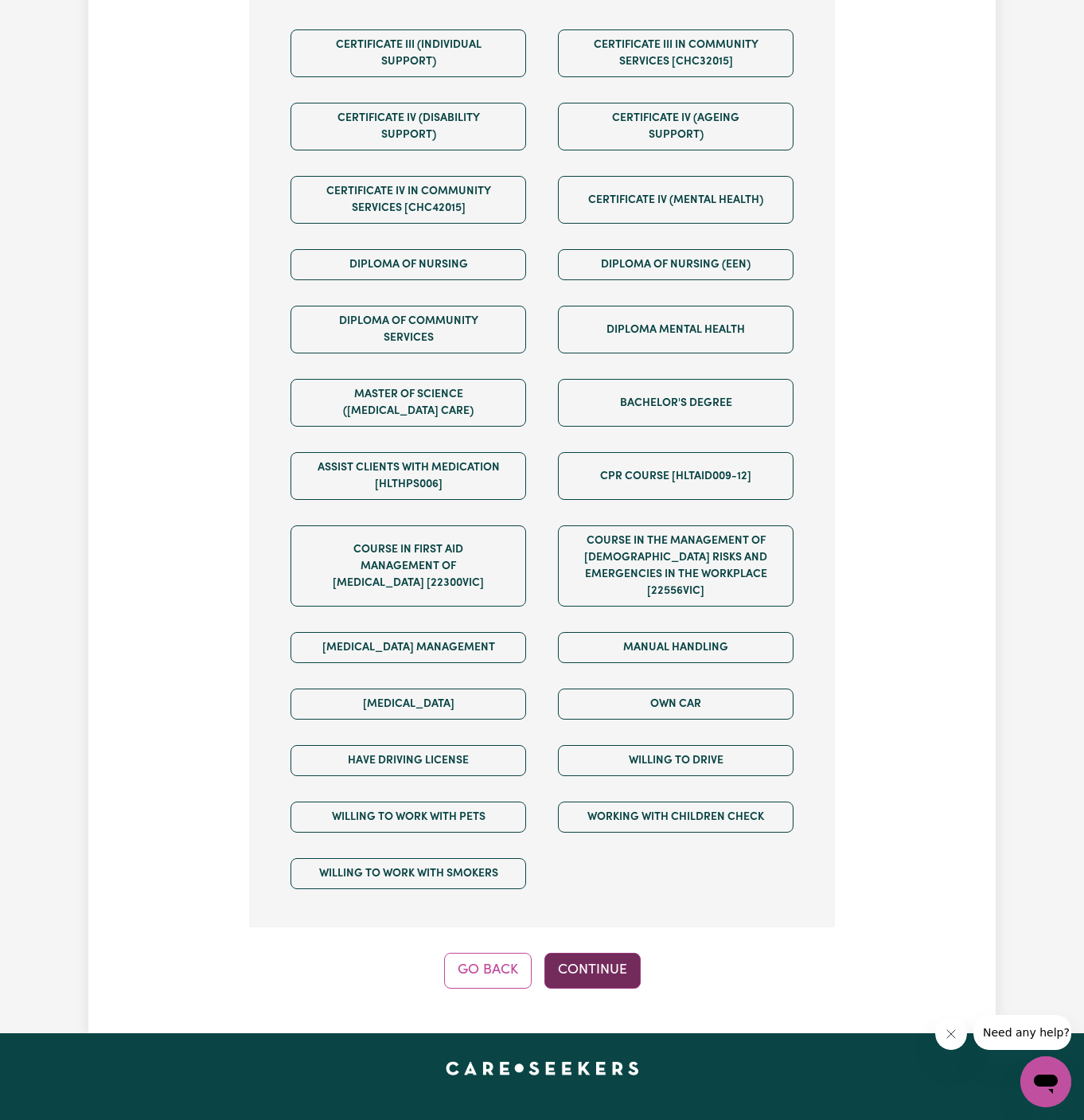
click at [621, 953] on button "Continue" at bounding box center [592, 970] width 96 height 35
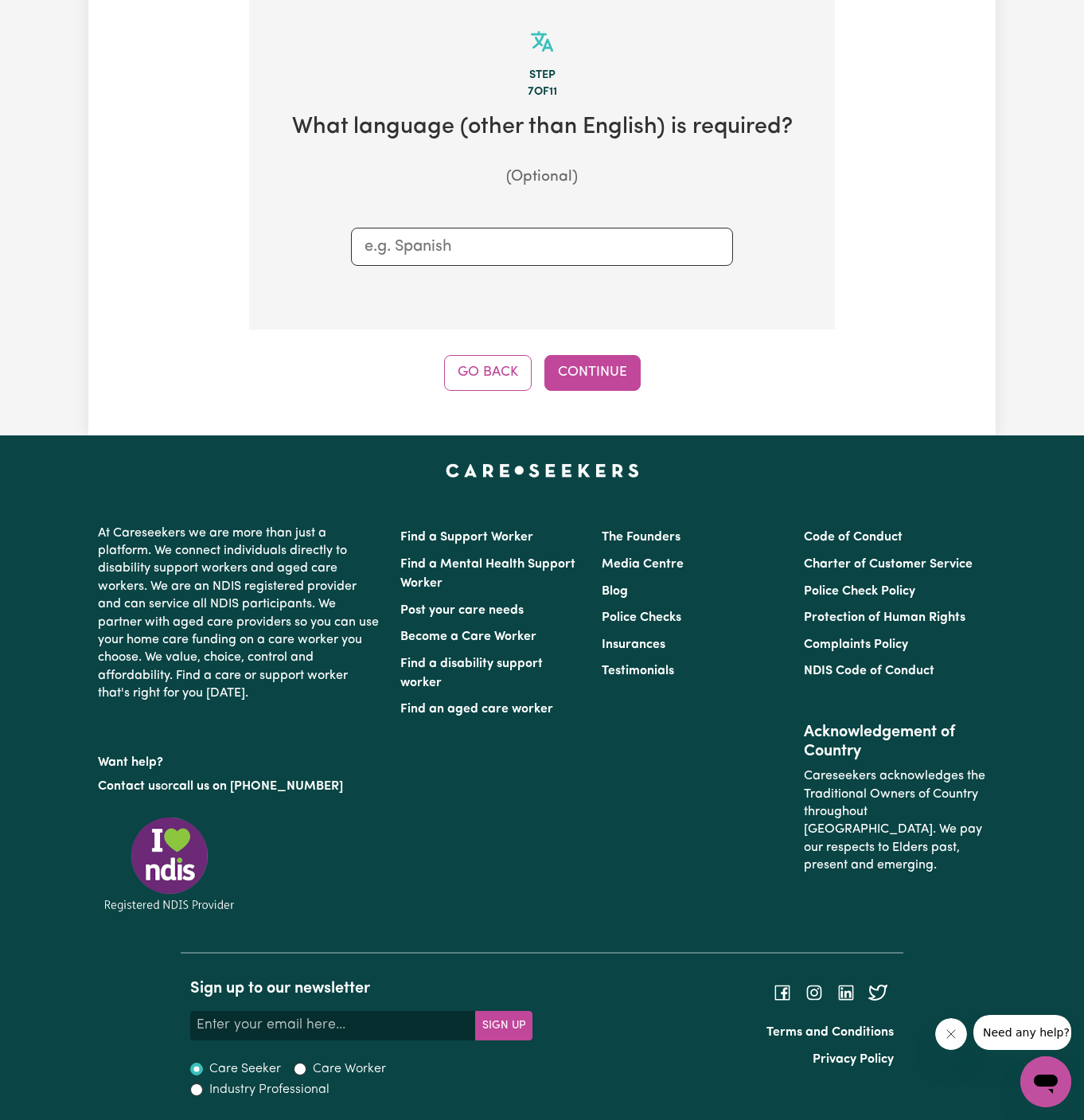
scroll to position [413, 0]
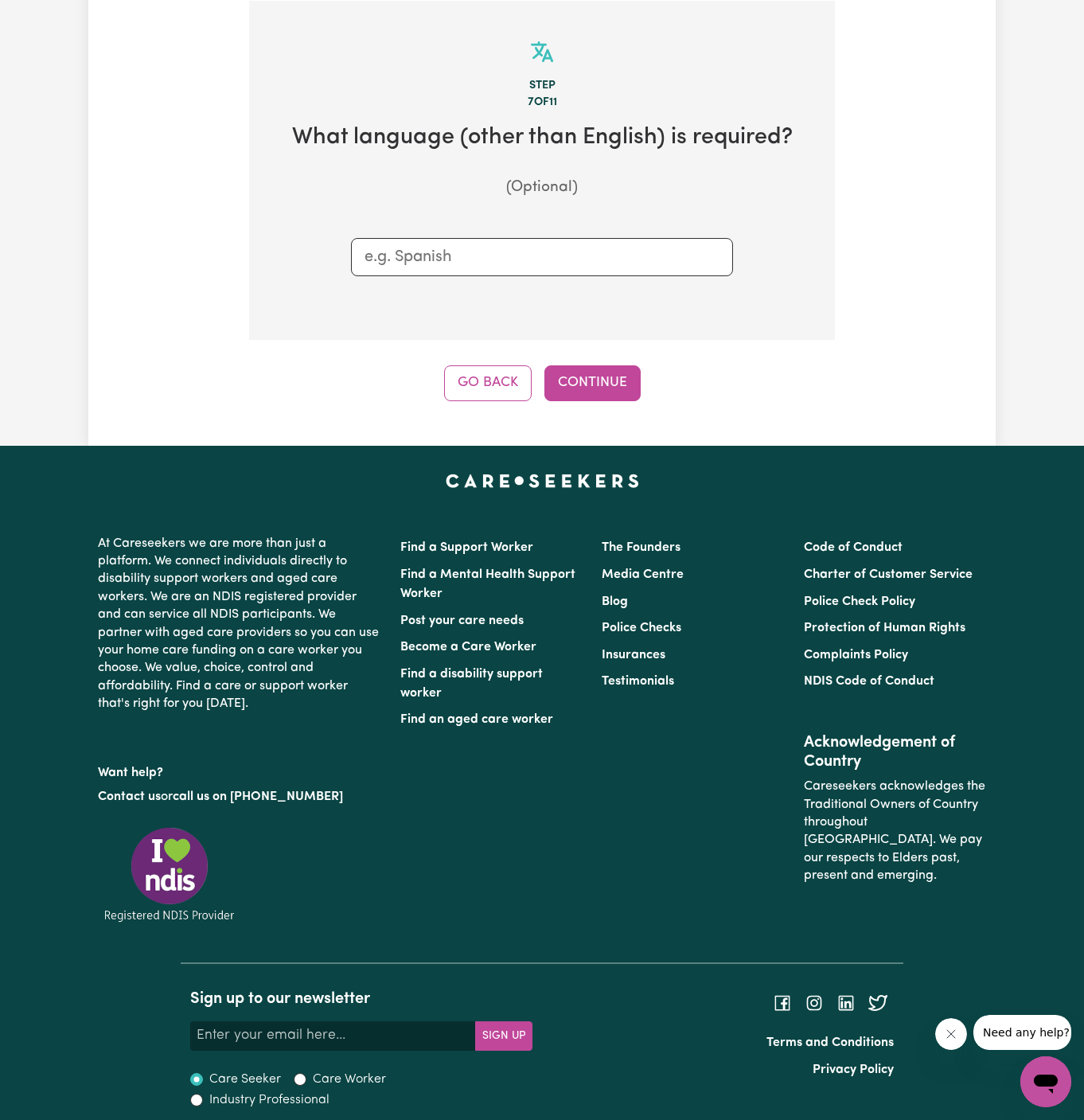
click at [597, 352] on div "Step 7 of 11 What language (other than English) is required? (Optional) Go Back…" at bounding box center [542, 201] width 586 height 400
click at [597, 383] on button "Continue" at bounding box center [592, 383] width 96 height 35
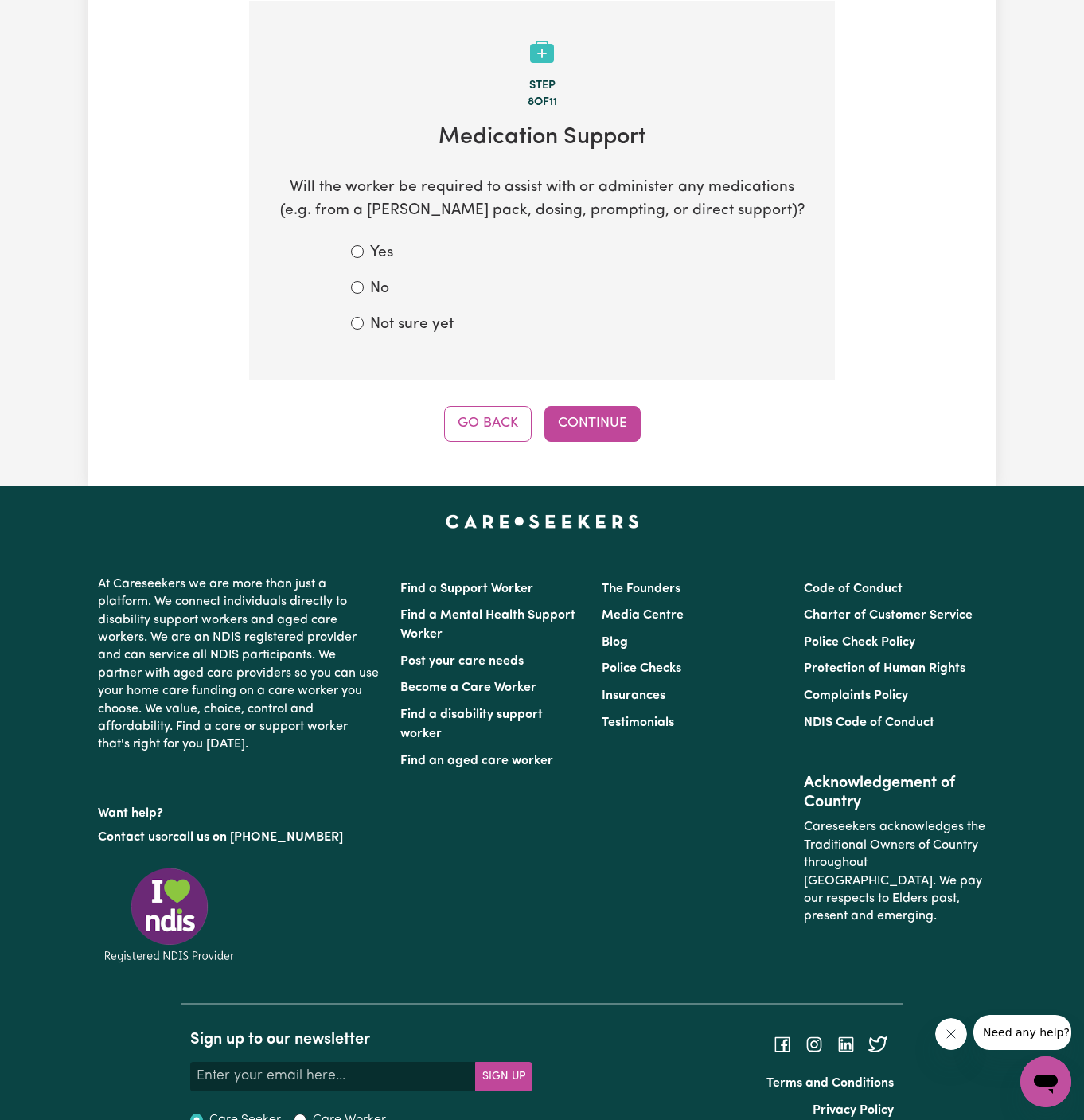
click at [438, 314] on label "Not sure yet" at bounding box center [412, 325] width 84 height 23
click at [364, 317] on input "Not sure yet" at bounding box center [357, 323] width 13 height 13
radio input "true"
click at [414, 307] on form "Yes No Not sure yet" at bounding box center [542, 289] width 382 height 94
click at [370, 281] on label "No" at bounding box center [379, 289] width 19 height 23
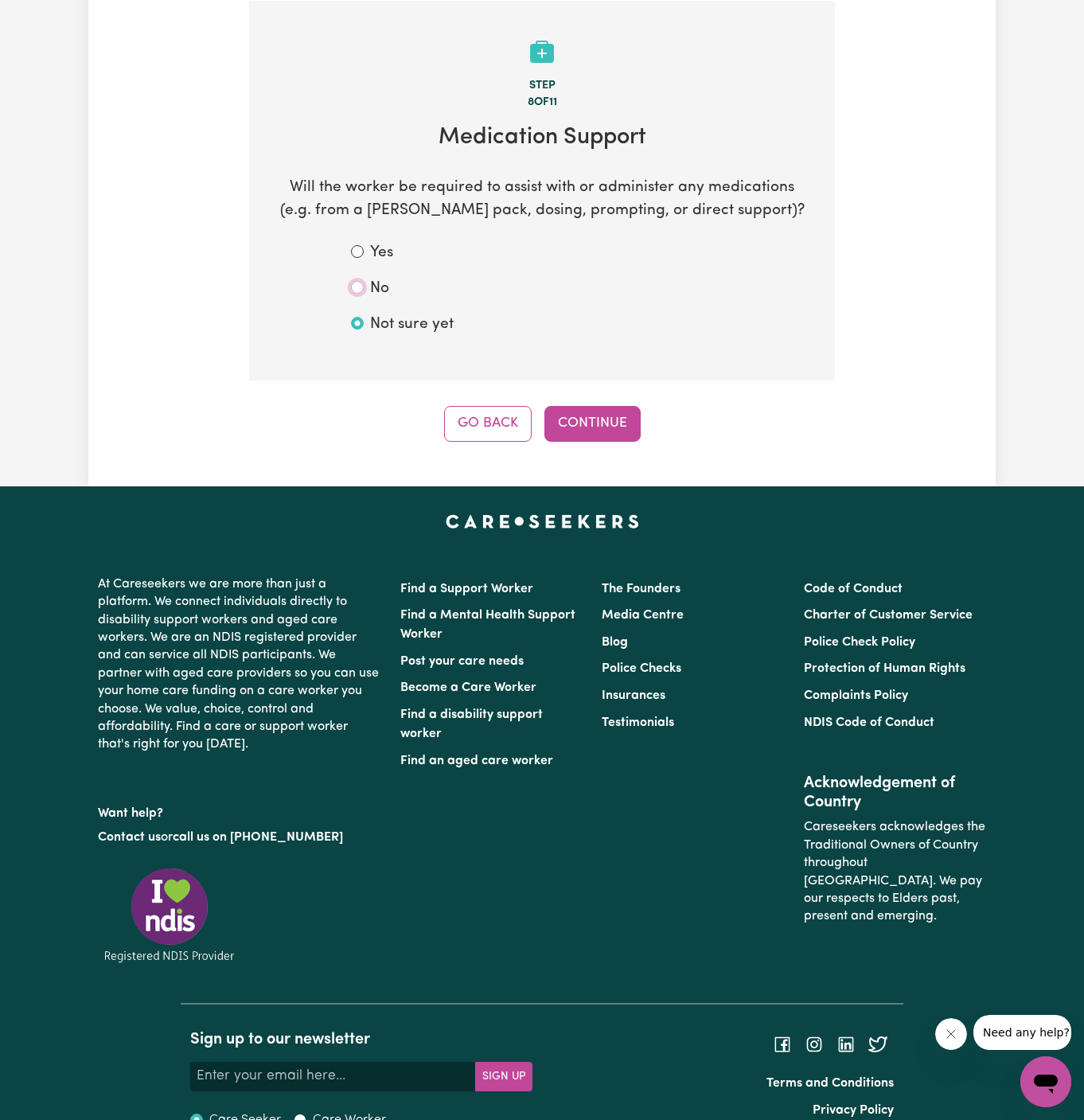
click at [364, 281] on input "No" at bounding box center [357, 287] width 13 height 13
radio input "true"
click at [617, 416] on button "Continue" at bounding box center [592, 423] width 96 height 35
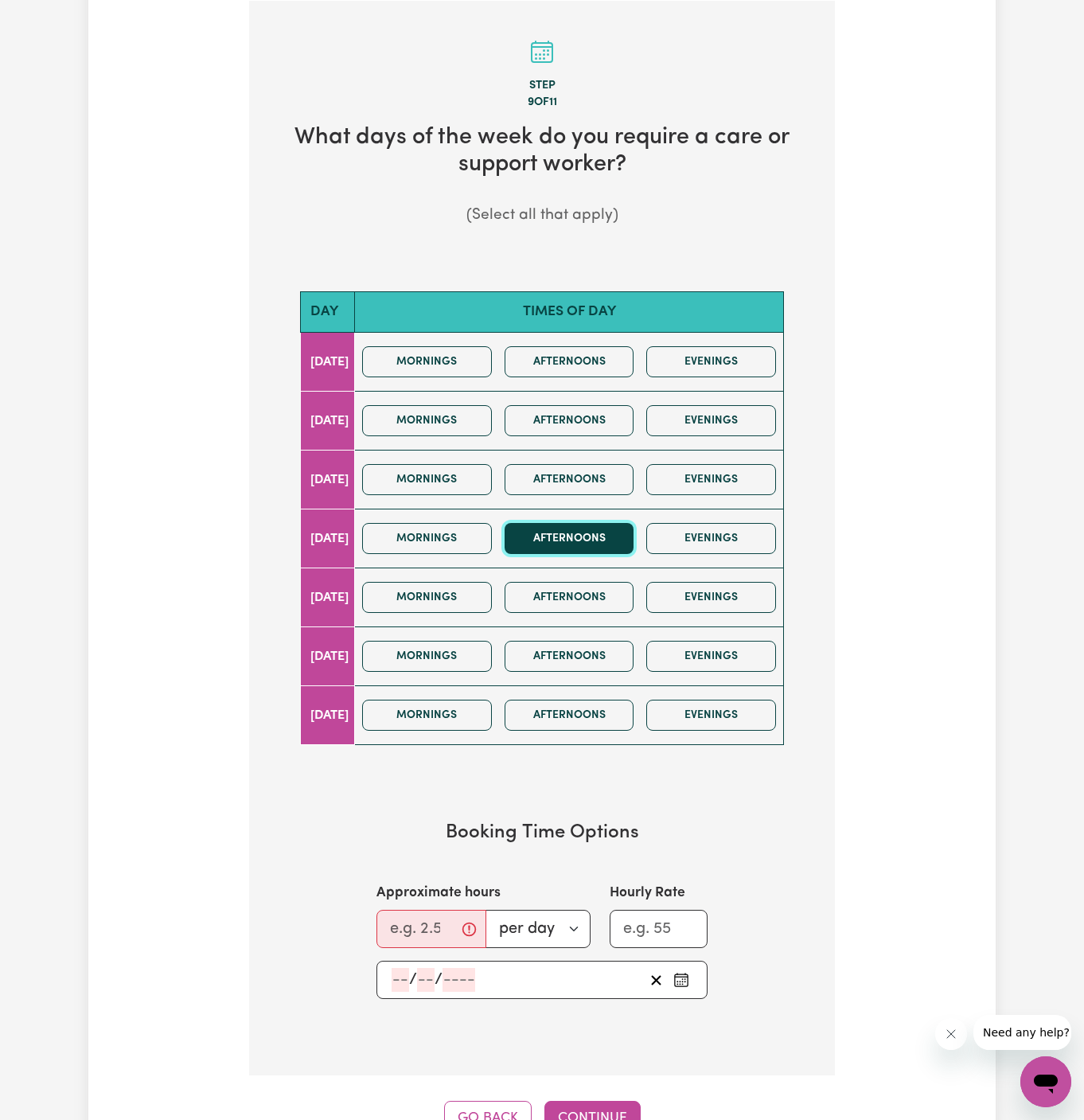
click at [569, 523] on button "Afternoons" at bounding box center [569, 539] width 130 height 31
click at [573, 591] on button "Afternoons" at bounding box center [569, 598] width 130 height 31
click at [417, 925] on input "Approximate hours" at bounding box center [432, 929] width 110 height 38
type input "2"
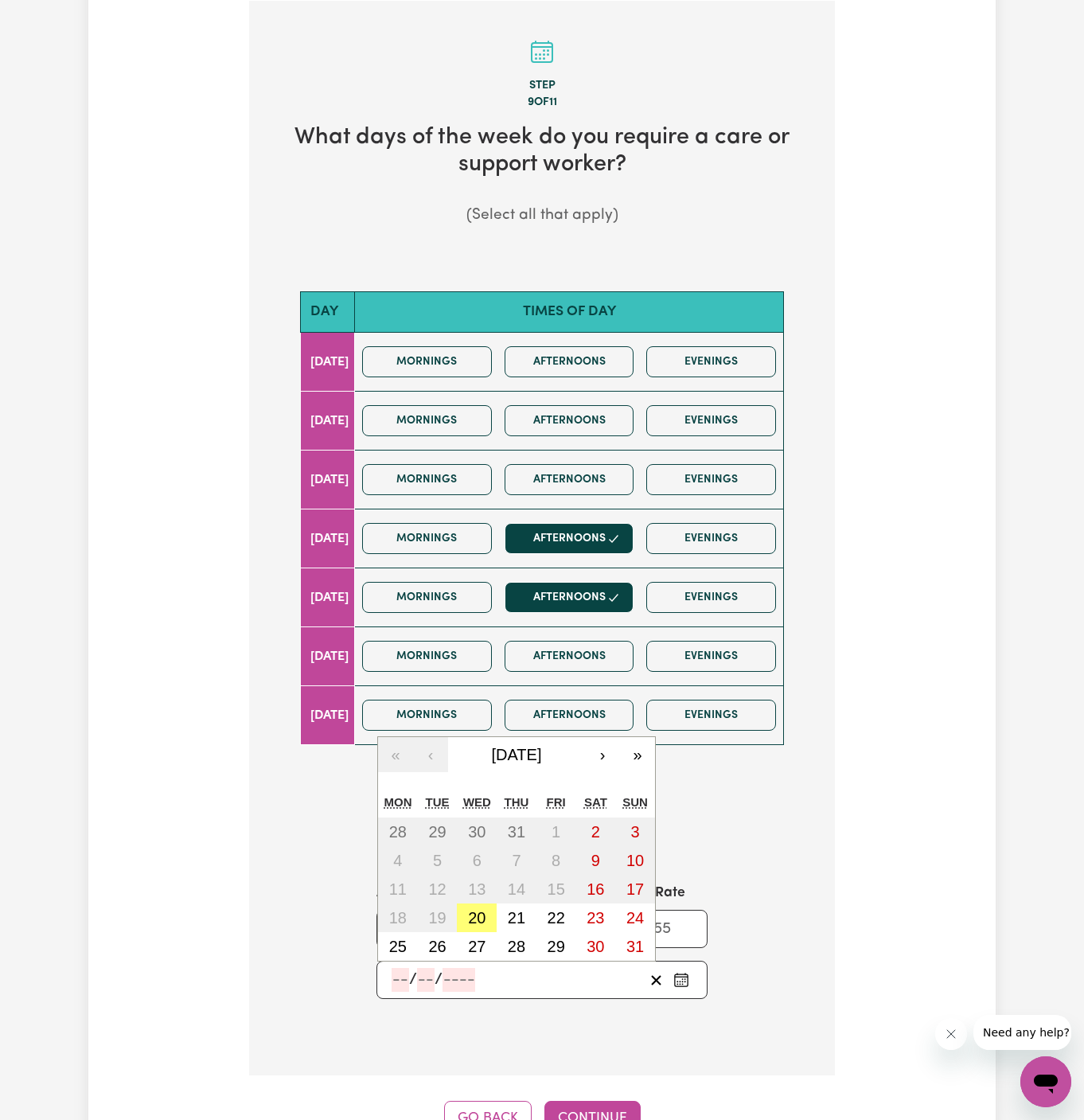
click at [401, 968] on input "number" at bounding box center [400, 980] width 17 height 24
click at [515, 912] on abbr "21" at bounding box center [516, 918] width 17 height 17
type input "[DATE]"
type input "21"
type input "8"
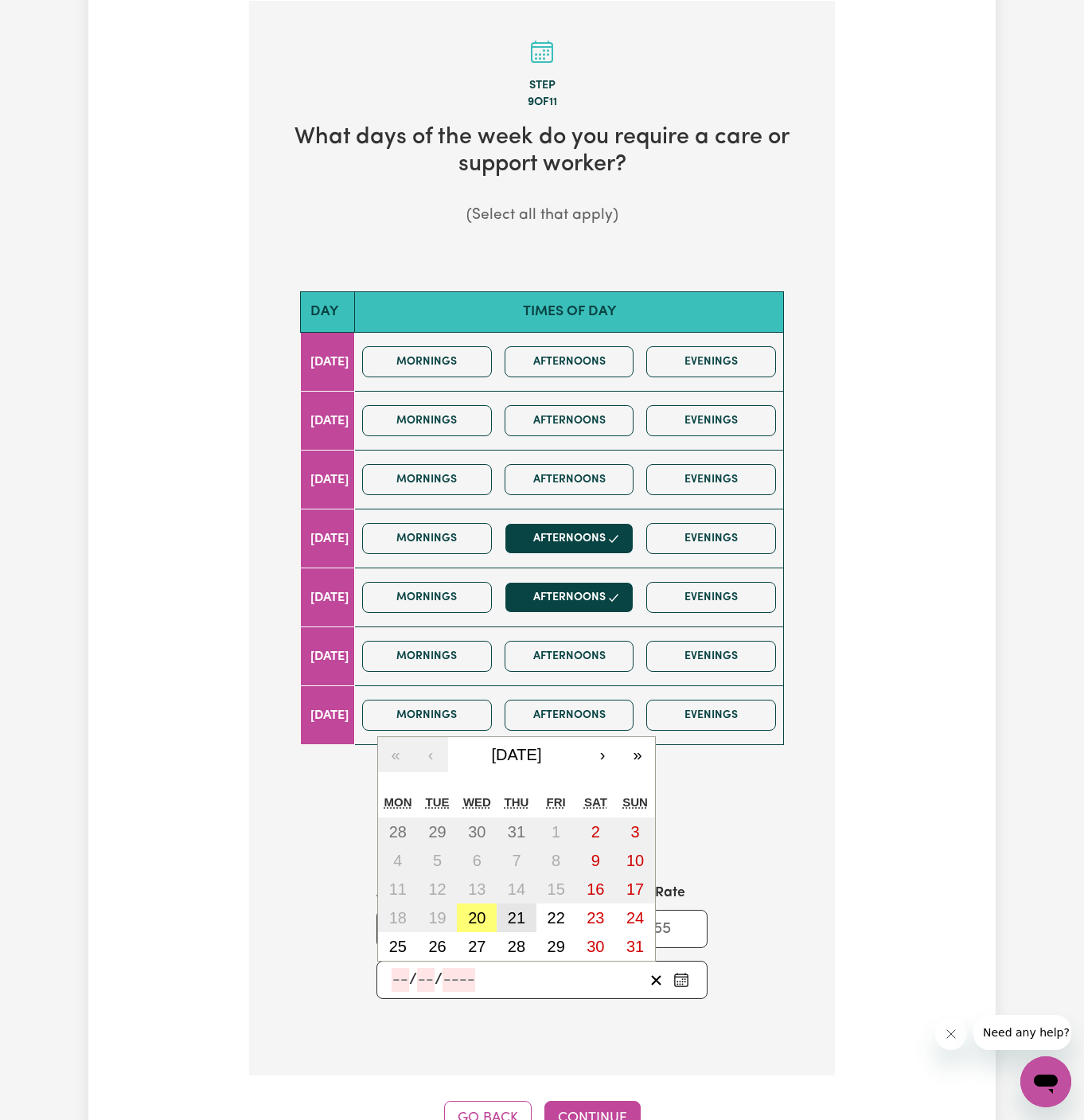
type input "2025"
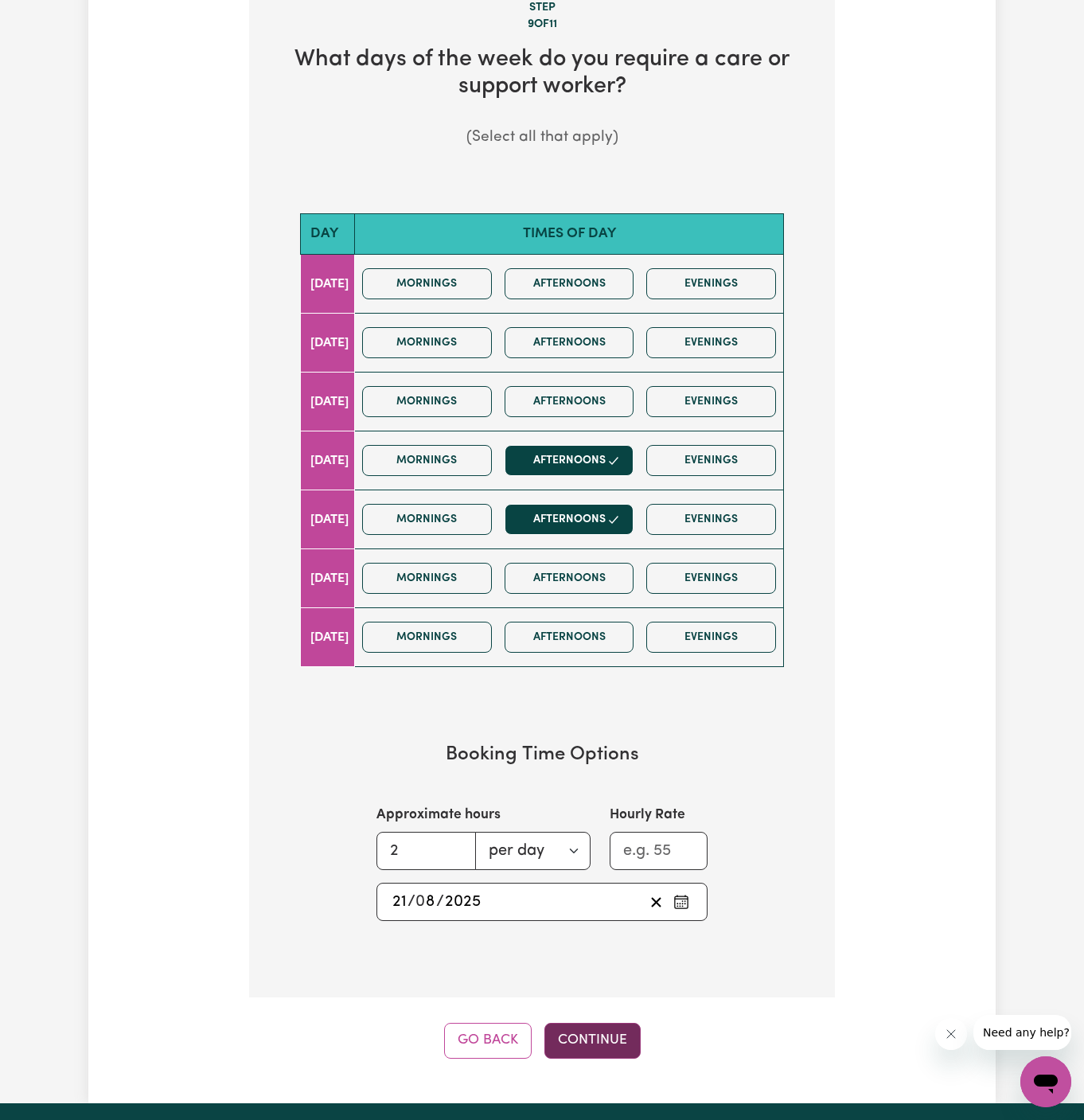
click at [607, 1035] on button "Continue" at bounding box center [592, 1041] width 96 height 35
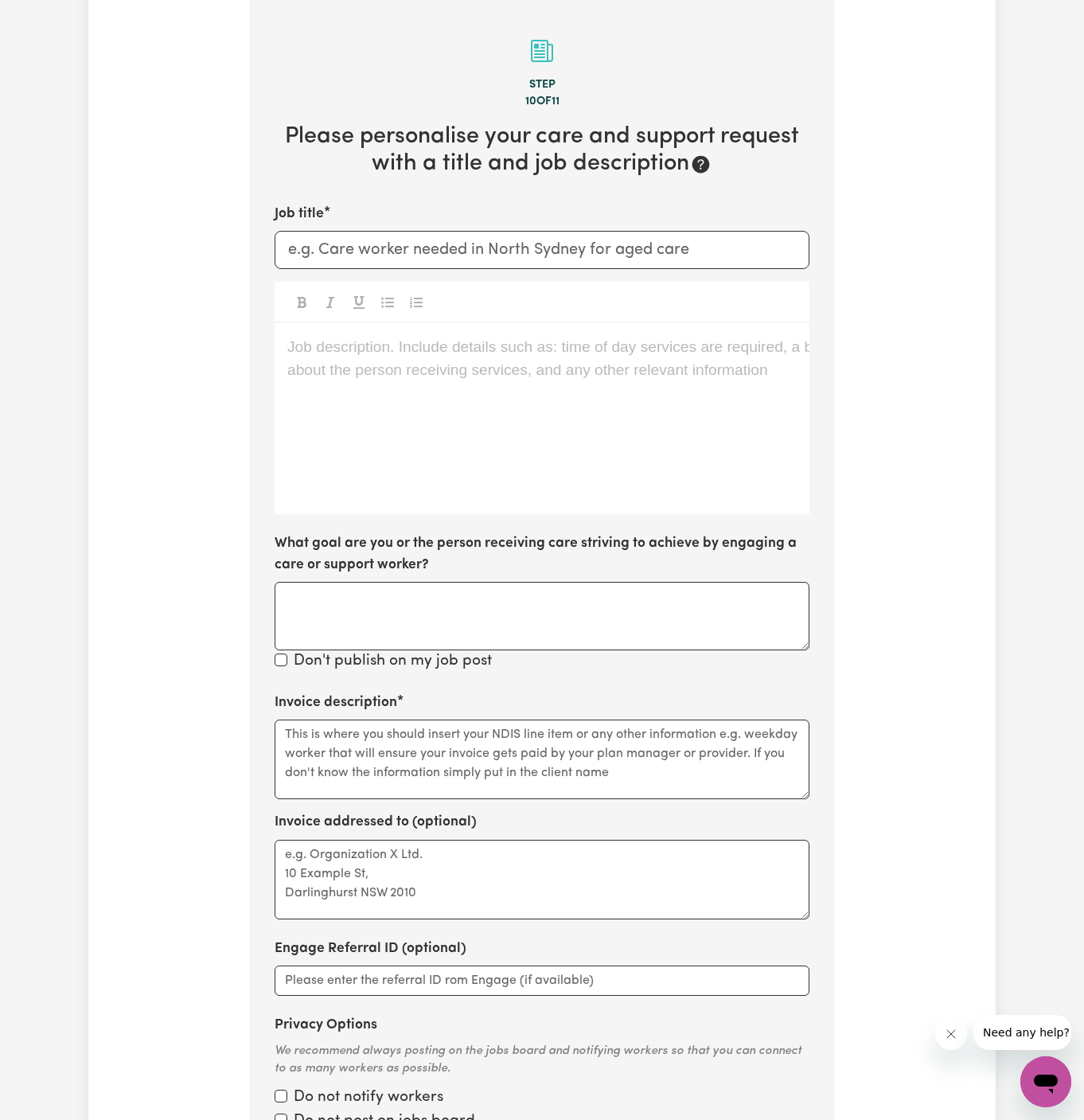
scroll to position [413, 0]
click at [479, 400] on div "Job description. Include details such as: time of day services are required, a …" at bounding box center [542, 419] width 535 height 191
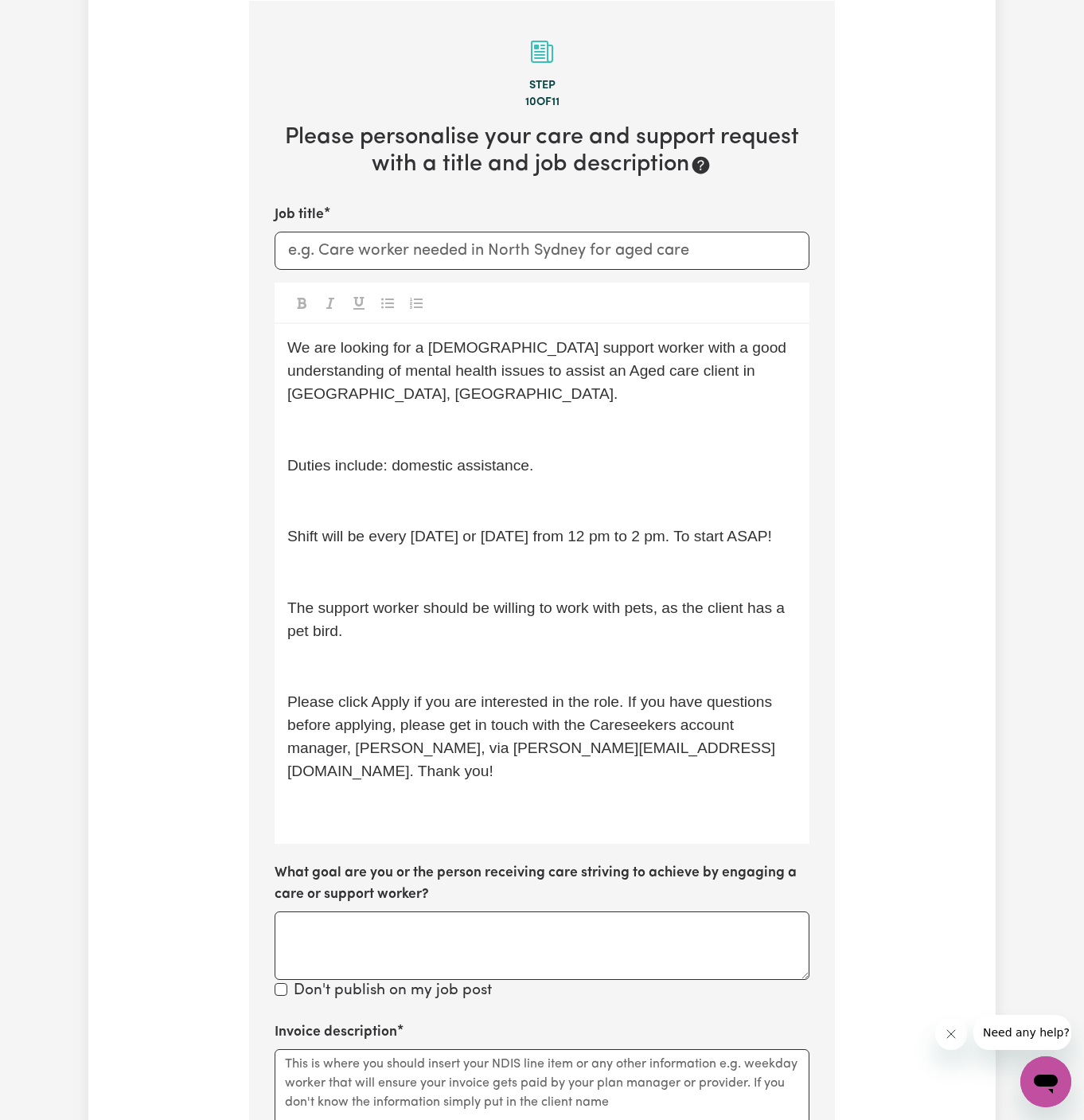
click at [501, 263] on input "Job title" at bounding box center [542, 251] width 535 height 38
paste input "[DEMOGRAPHIC_DATA] Support Worker Needed In [GEOGRAPHIC_DATA], [GEOGRAPHIC_DATA]"
type input "[DEMOGRAPHIC_DATA] Support Worker Needed In [GEOGRAPHIC_DATA], [GEOGRAPHIC_DATA]"
click at [491, 362] on span "We are looking for a [DEMOGRAPHIC_DATA] support worker with a good understandin…" at bounding box center [538, 371] width 503 height 63
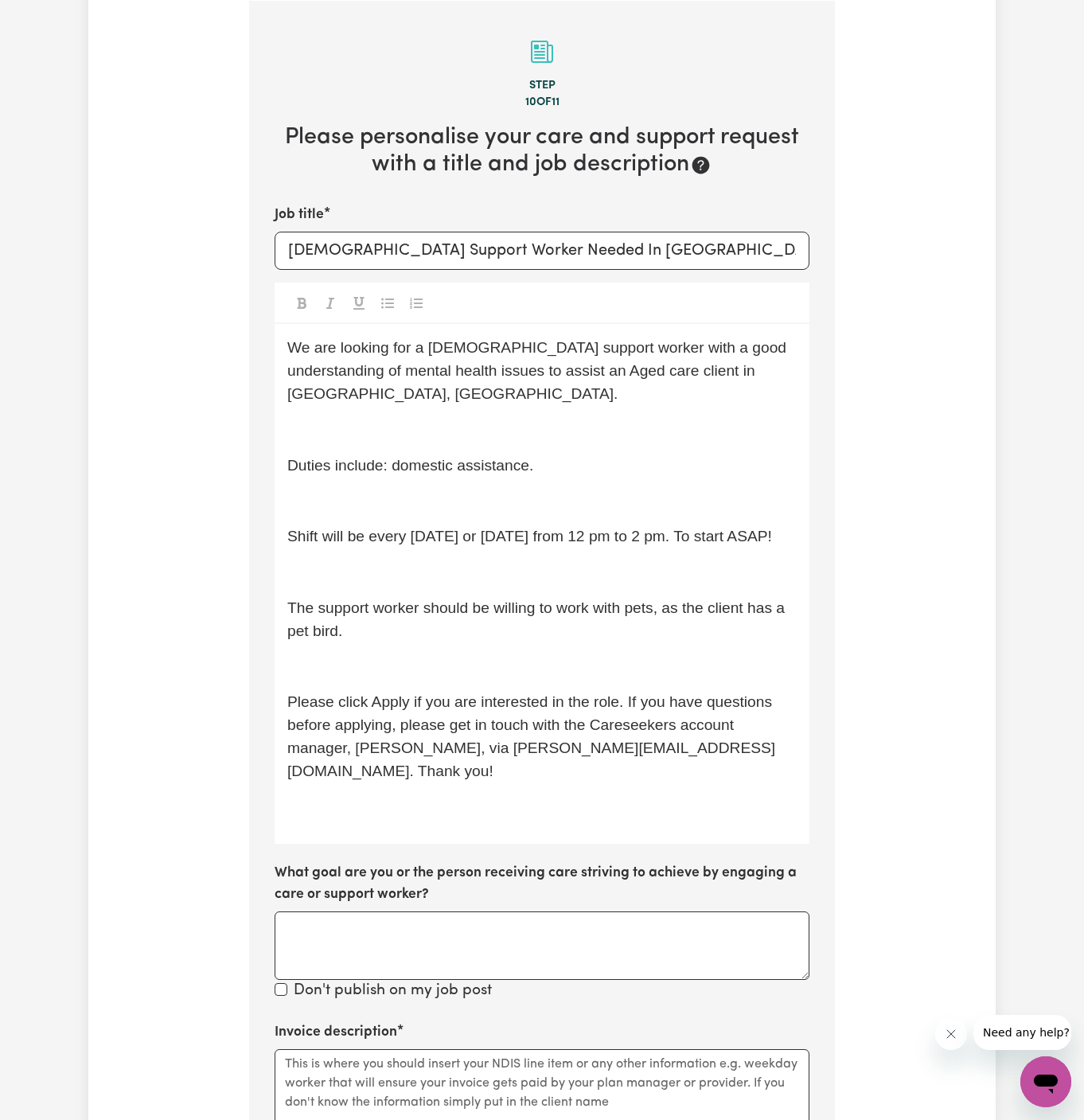
click at [491, 419] on p "﻿" at bounding box center [542, 430] width 509 height 23
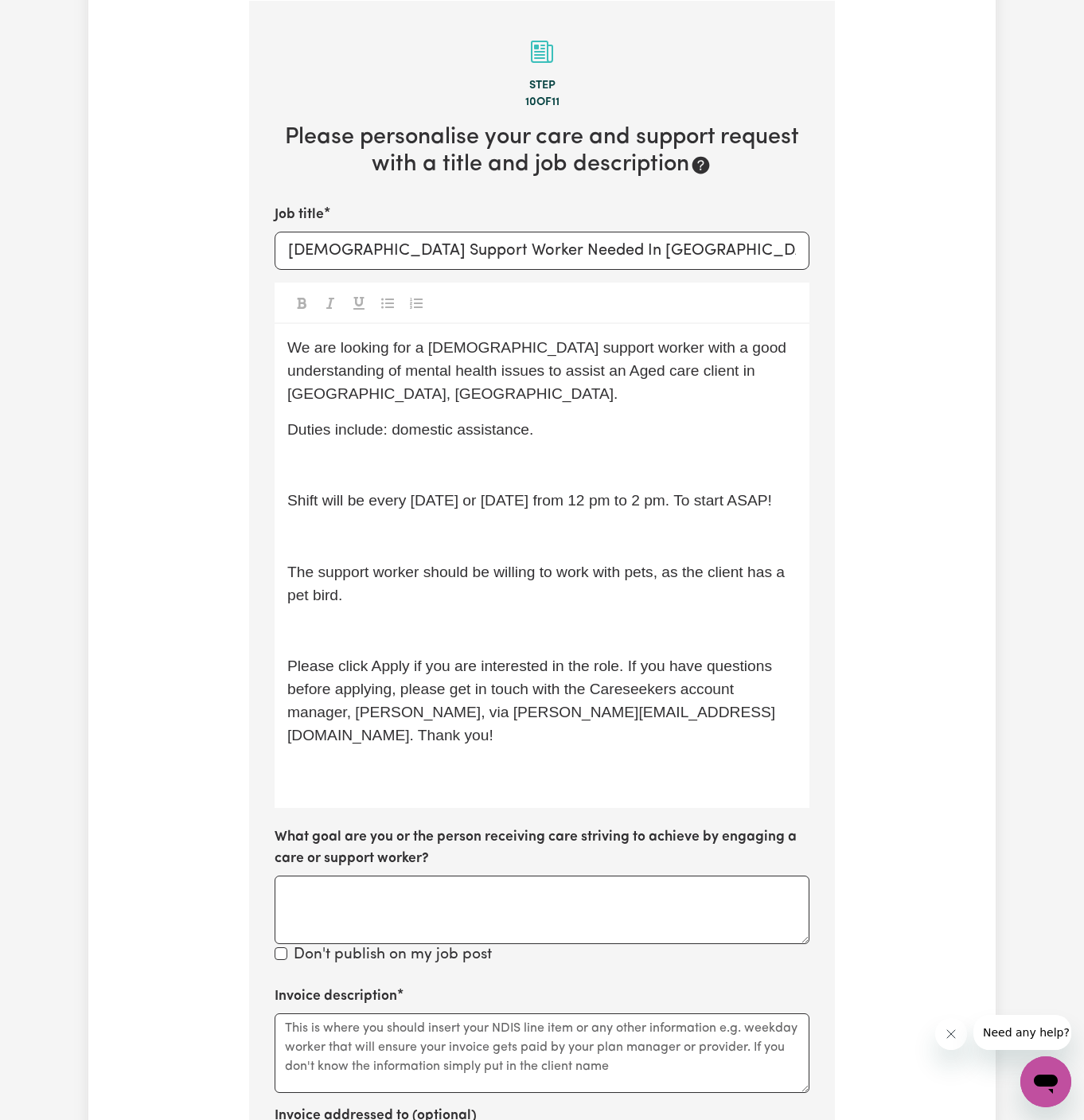
click at [493, 454] on div "We are looking for a [DEMOGRAPHIC_DATA] support worker with a good understandin…" at bounding box center [542, 565] width 535 height 484
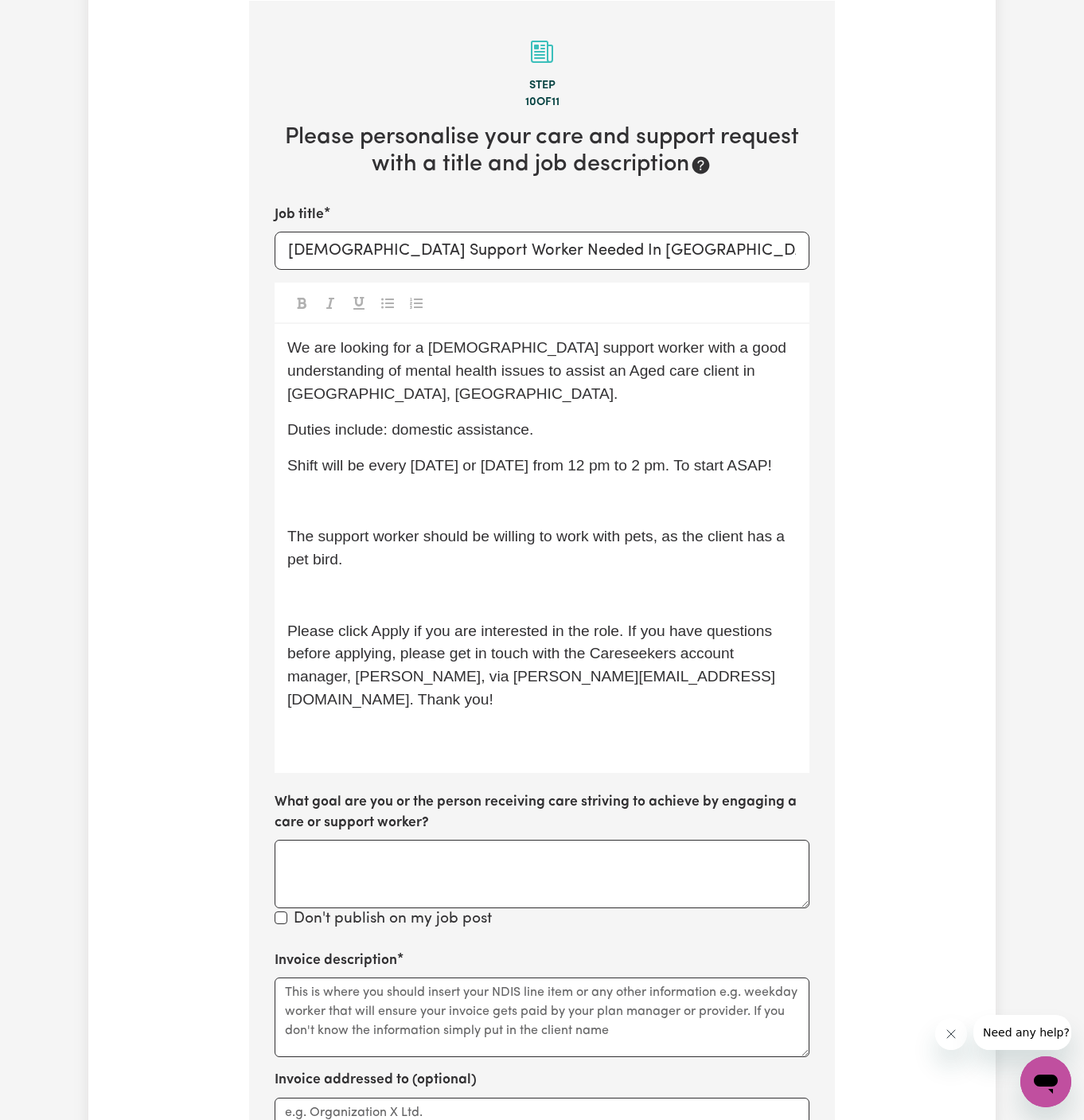
click at [493, 489] on p "﻿" at bounding box center [542, 501] width 509 height 23
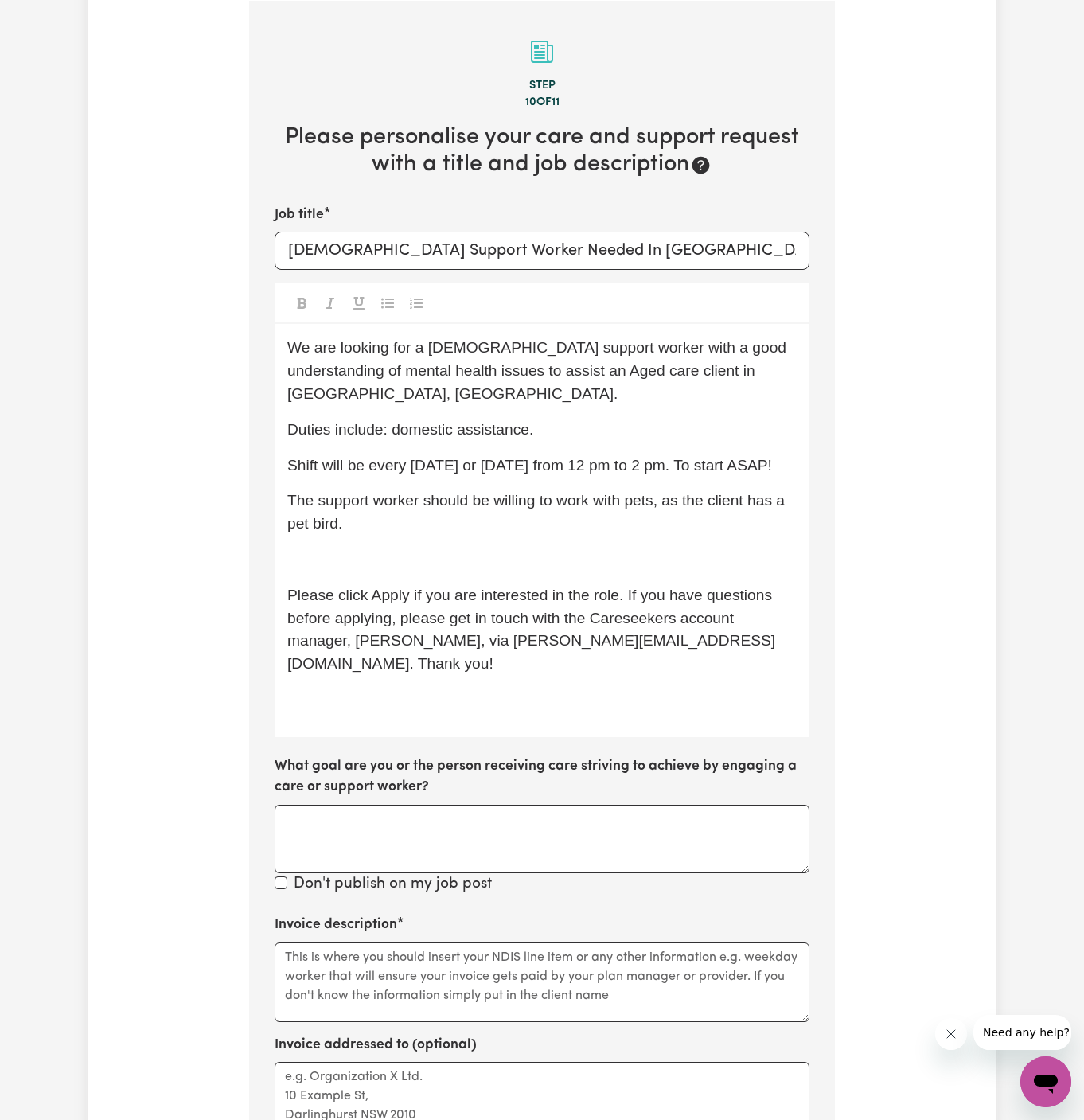
click at [493, 496] on p "The support worker should be willing to work with pets, as the client has a pet…" at bounding box center [542, 512] width 509 height 46
click at [474, 549] on p "﻿" at bounding box center [542, 560] width 509 height 23
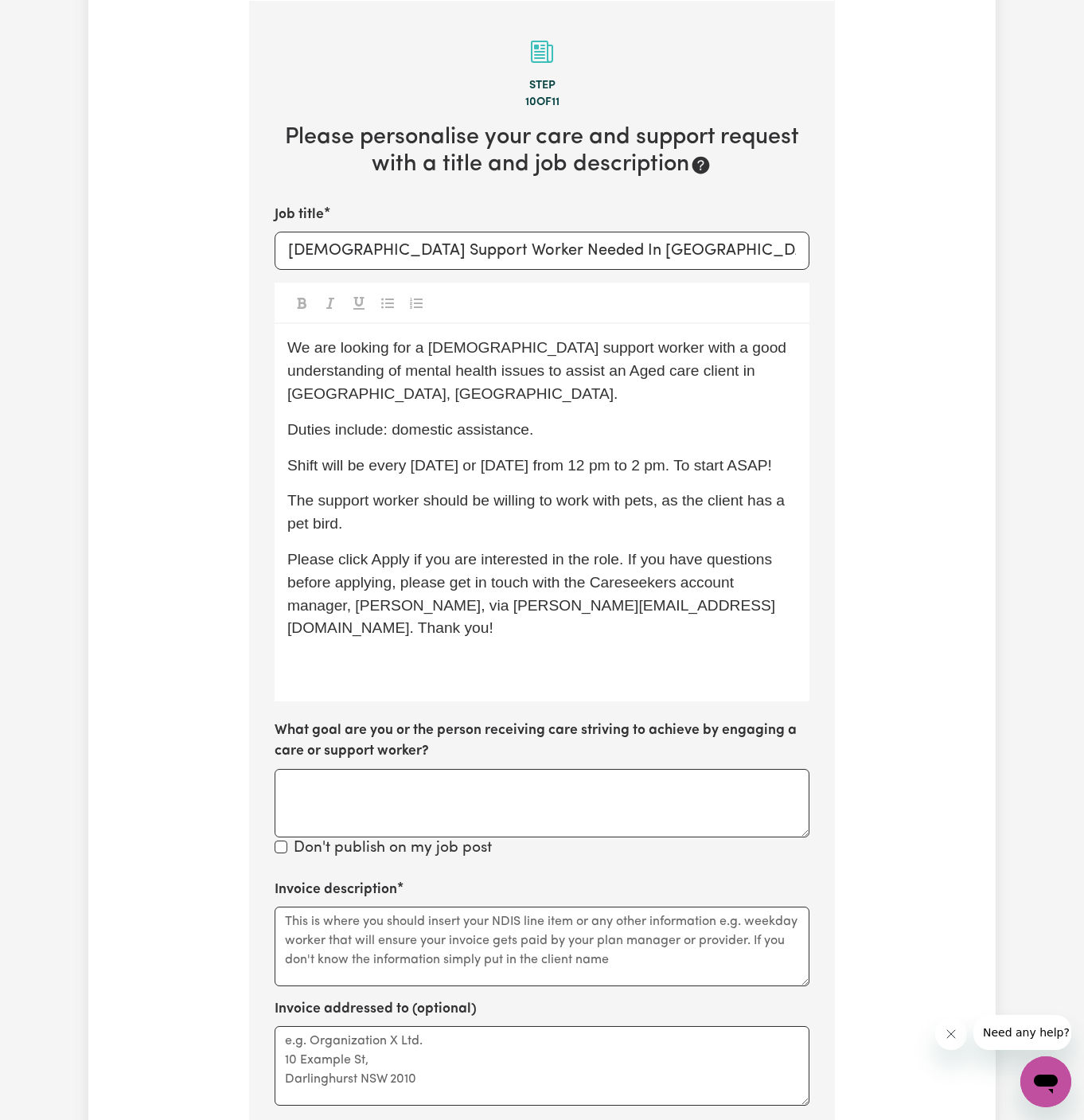
click at [571, 647] on div "We are looking for a [DEMOGRAPHIC_DATA] support worker with a good understandin…" at bounding box center [542, 512] width 535 height 378
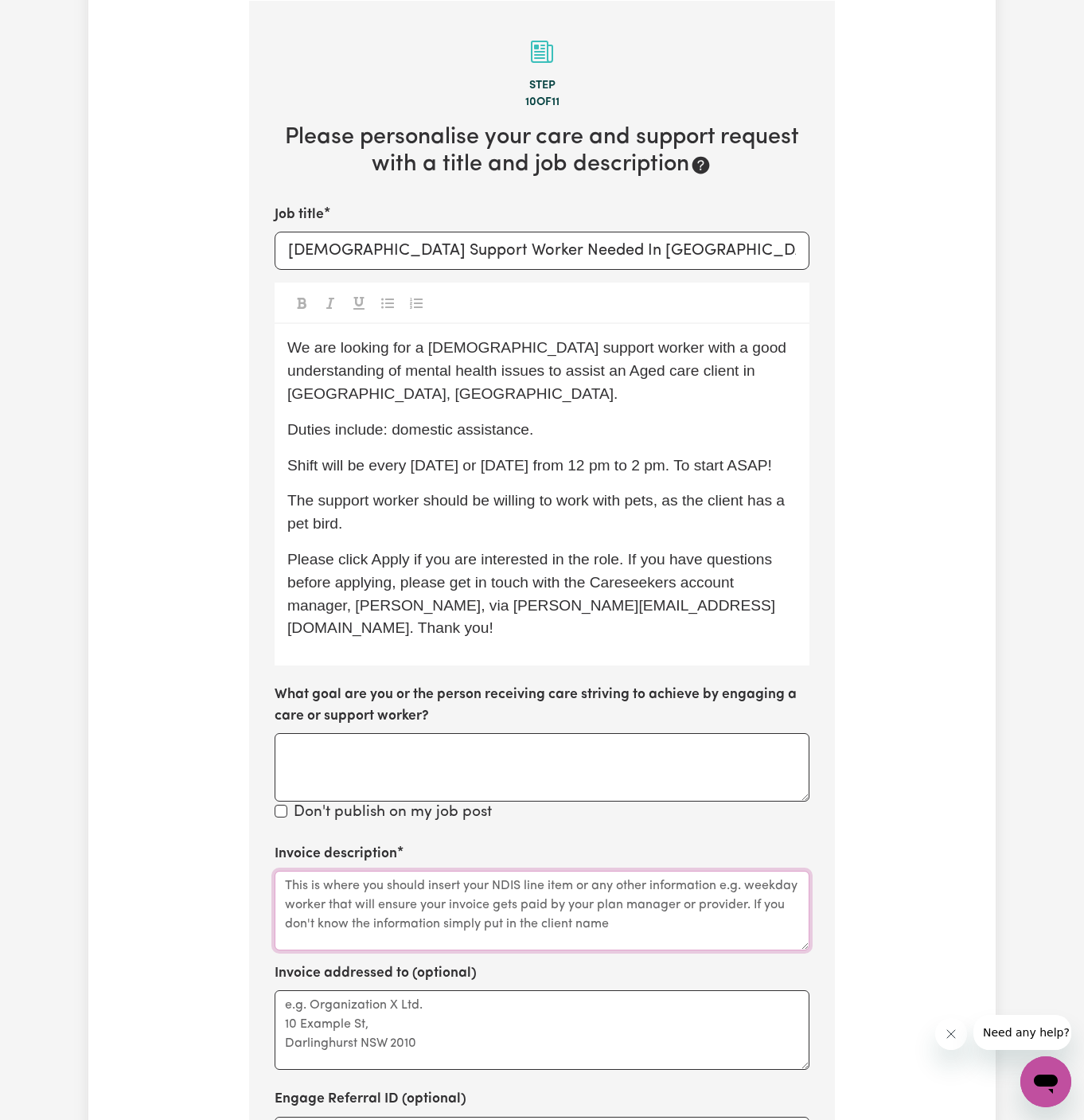
click at [562, 871] on textarea "Invoice description" at bounding box center [542, 910] width 535 height 79
paste textarea "c/o Vitality Club"
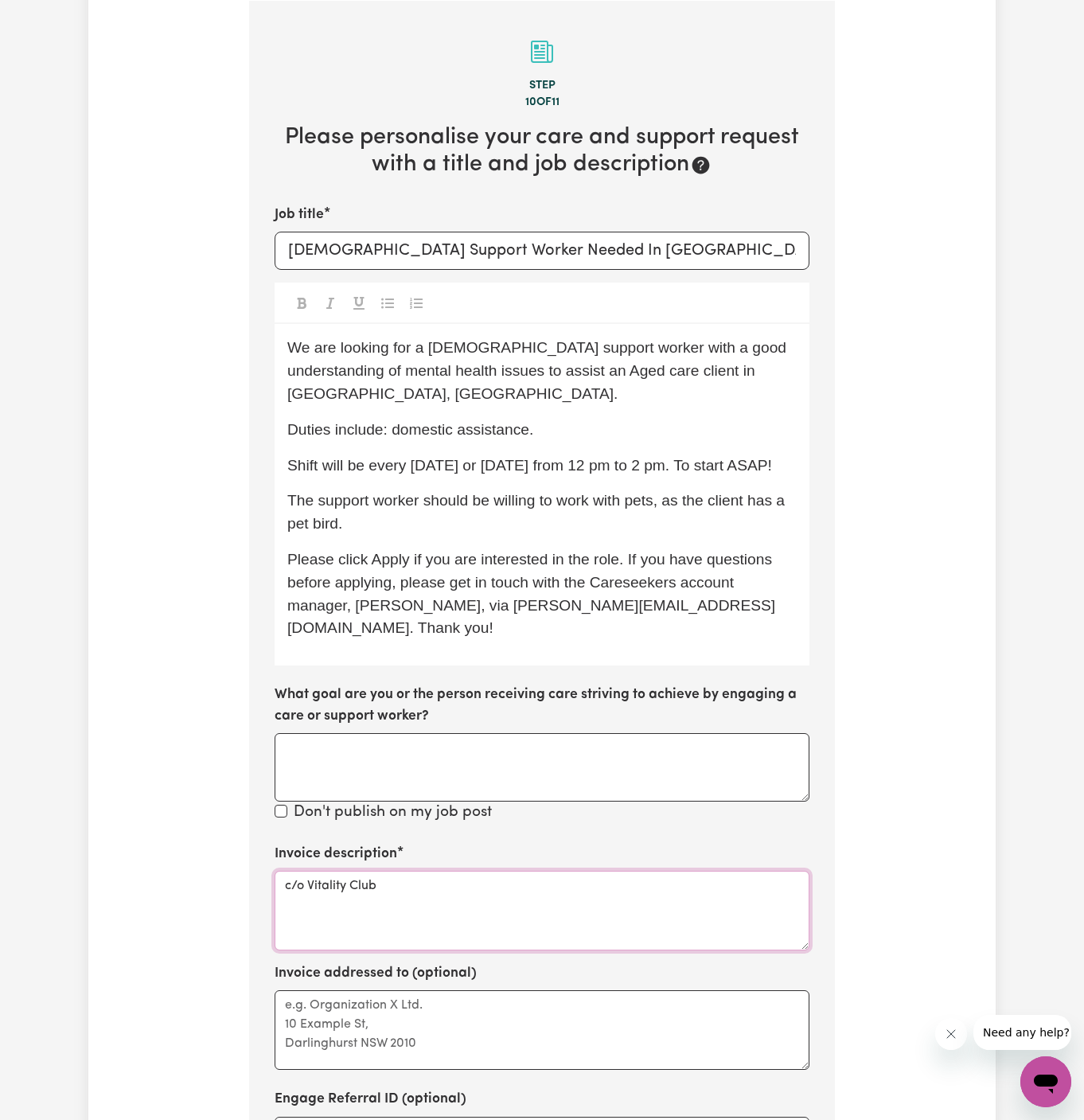
type textarea "c/o Vitality Club"
click at [468, 995] on textarea "Invoice addressed to (optional)" at bounding box center [542, 1029] width 535 height 79
paste textarea "c/o Vitality Club"
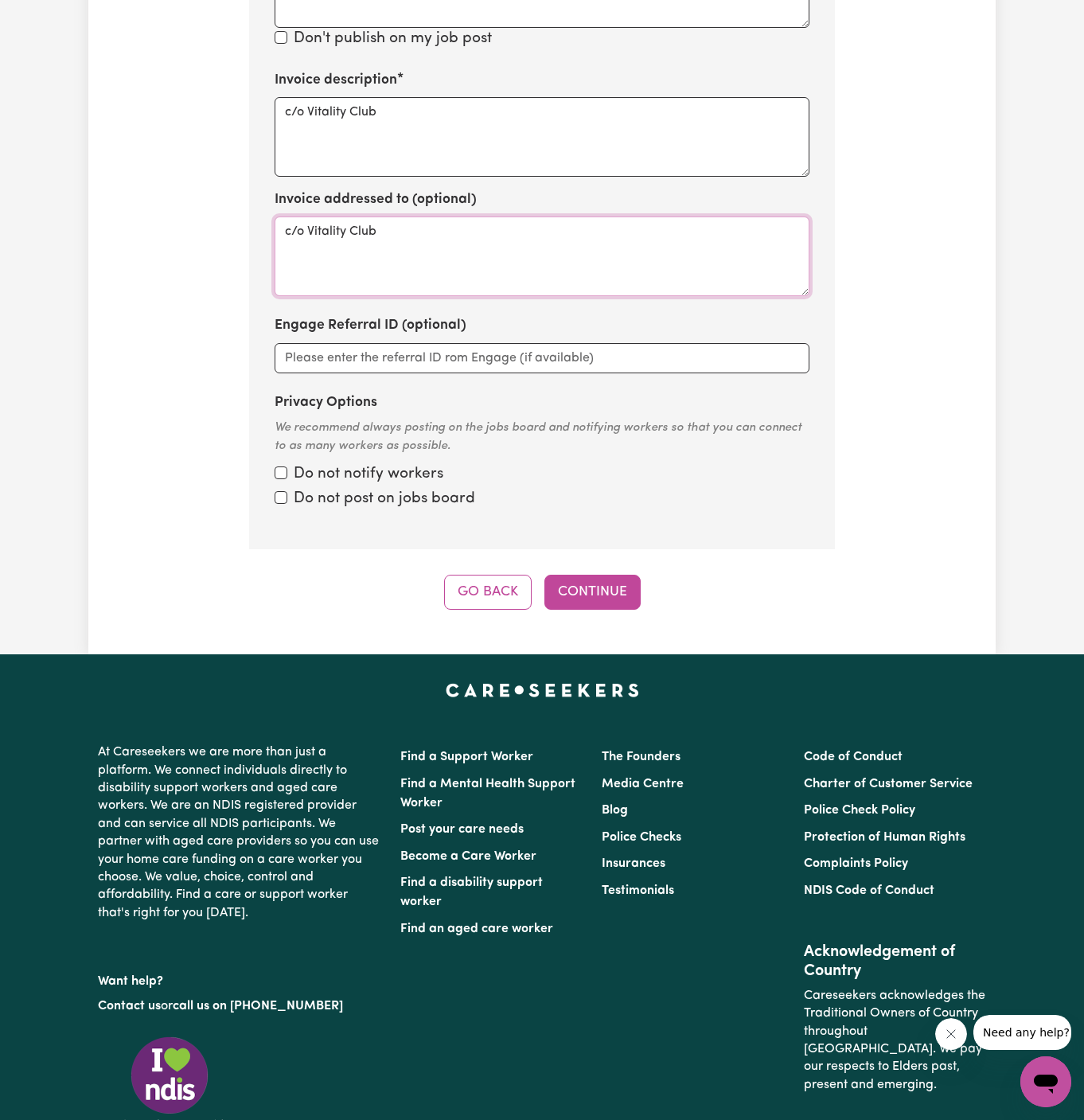
scroll to position [1246, 0]
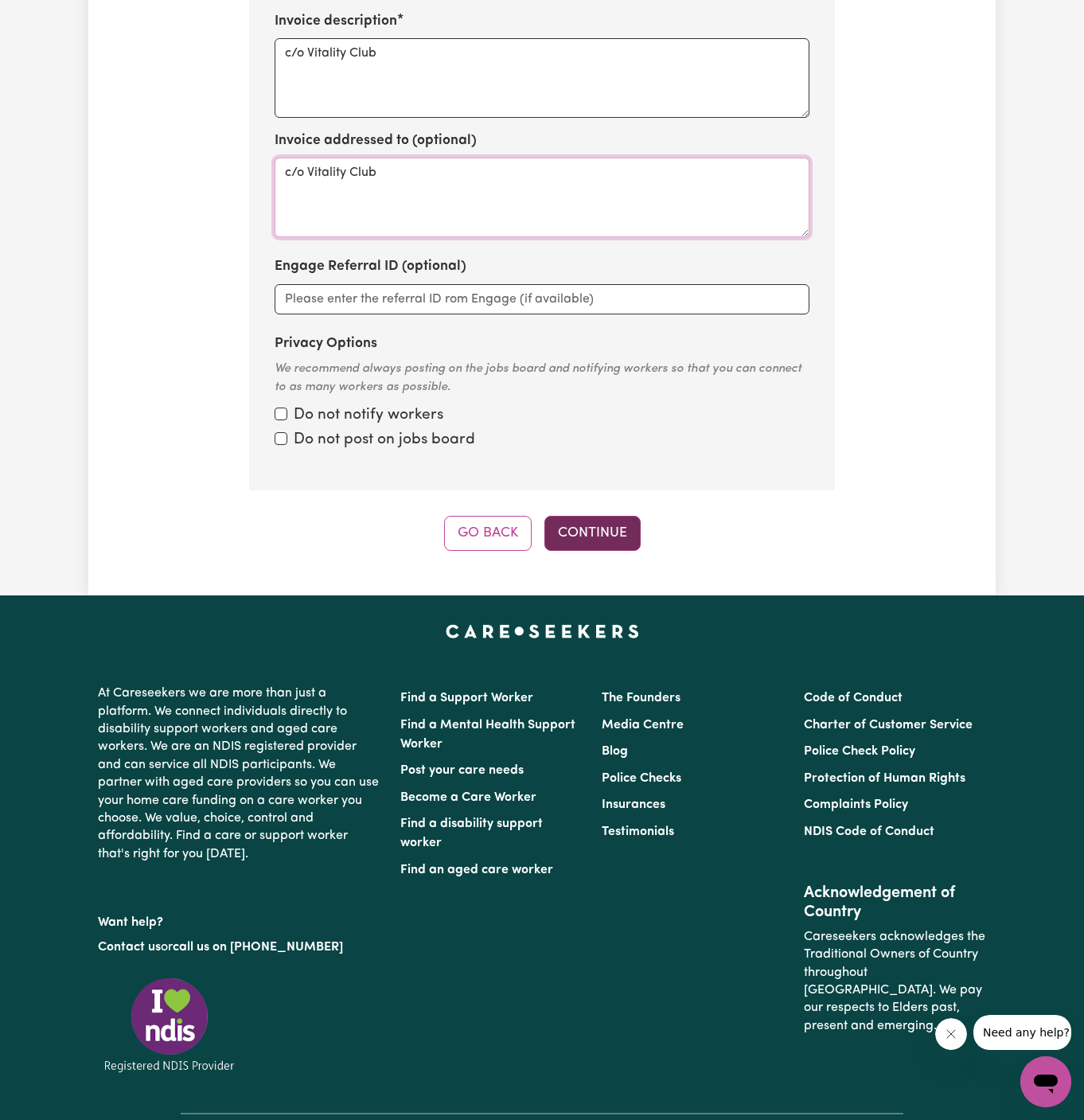
type textarea "c/o Vitality Club"
click at [603, 516] on button "Continue" at bounding box center [592, 533] width 96 height 35
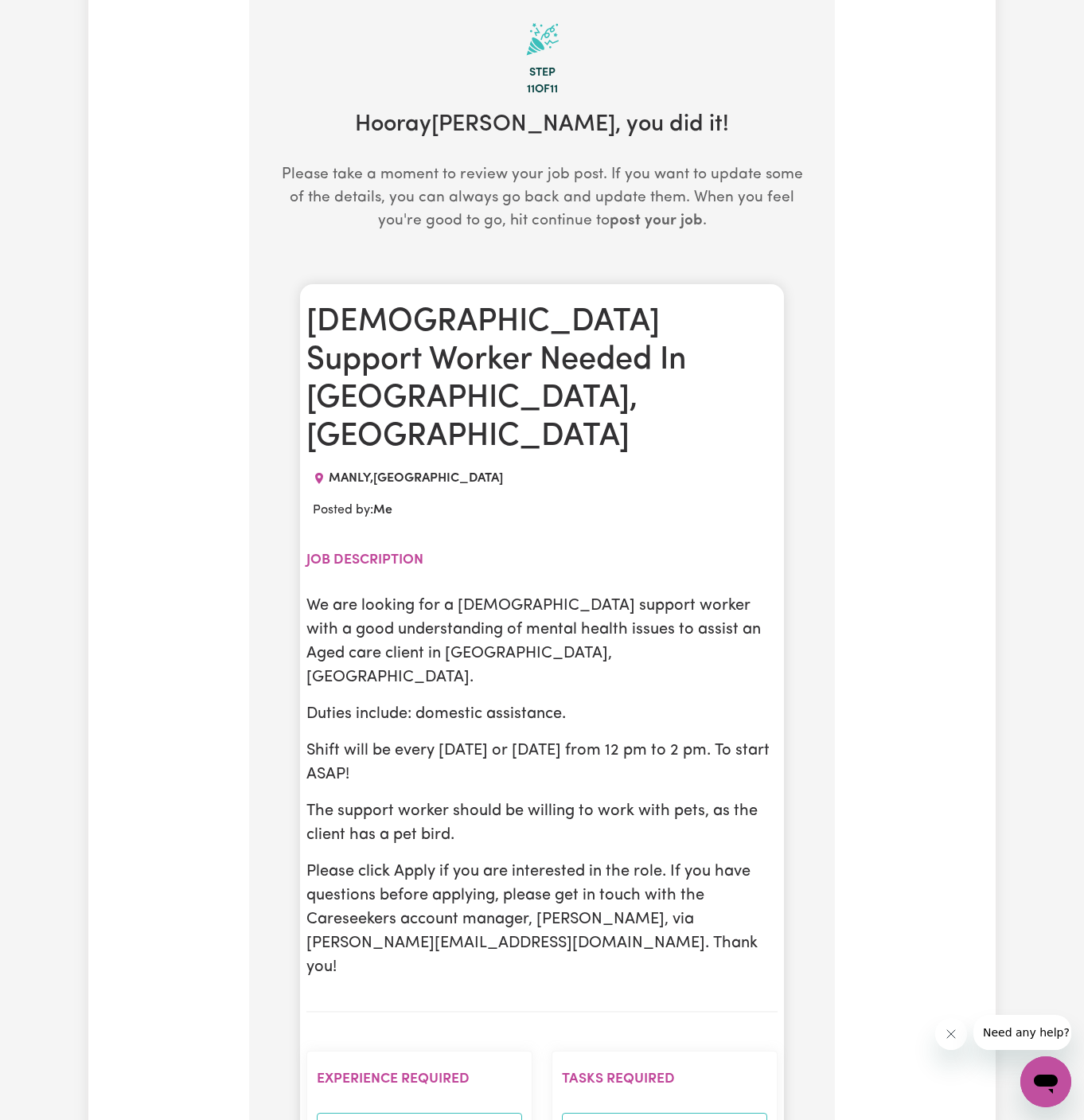
scroll to position [413, 0]
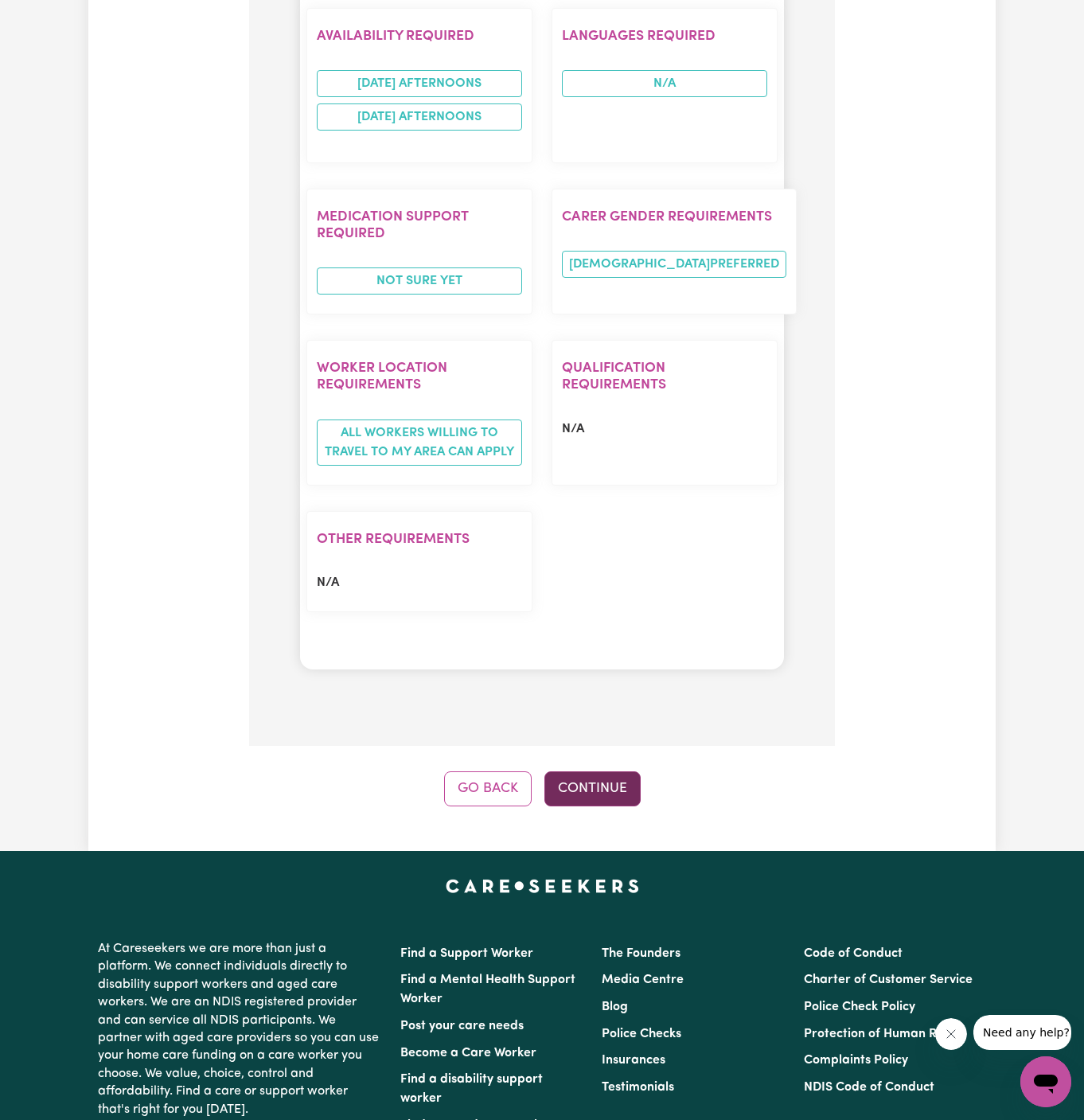
click at [620, 771] on button "Continue" at bounding box center [592, 789] width 96 height 35
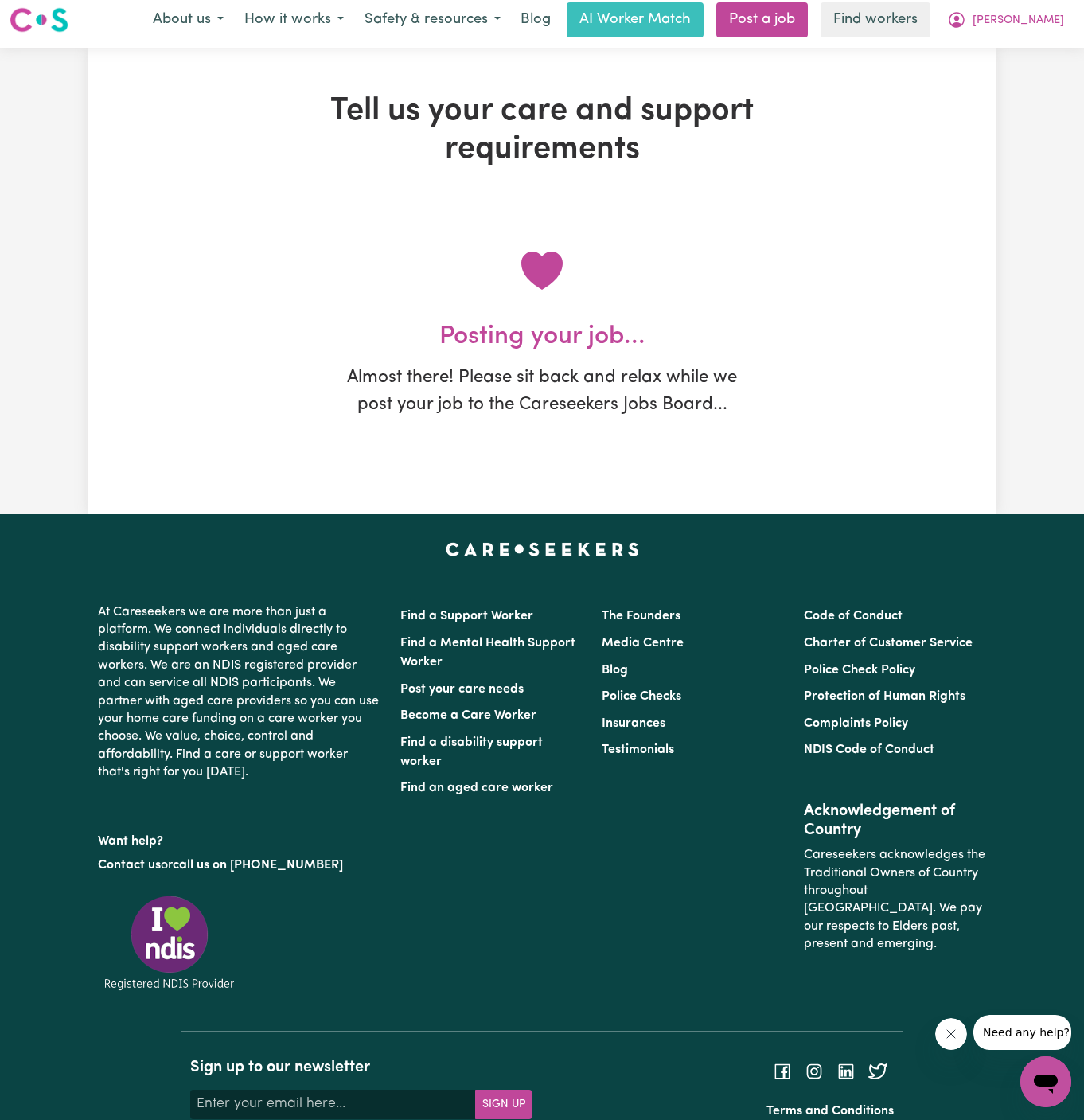
scroll to position [0, 0]
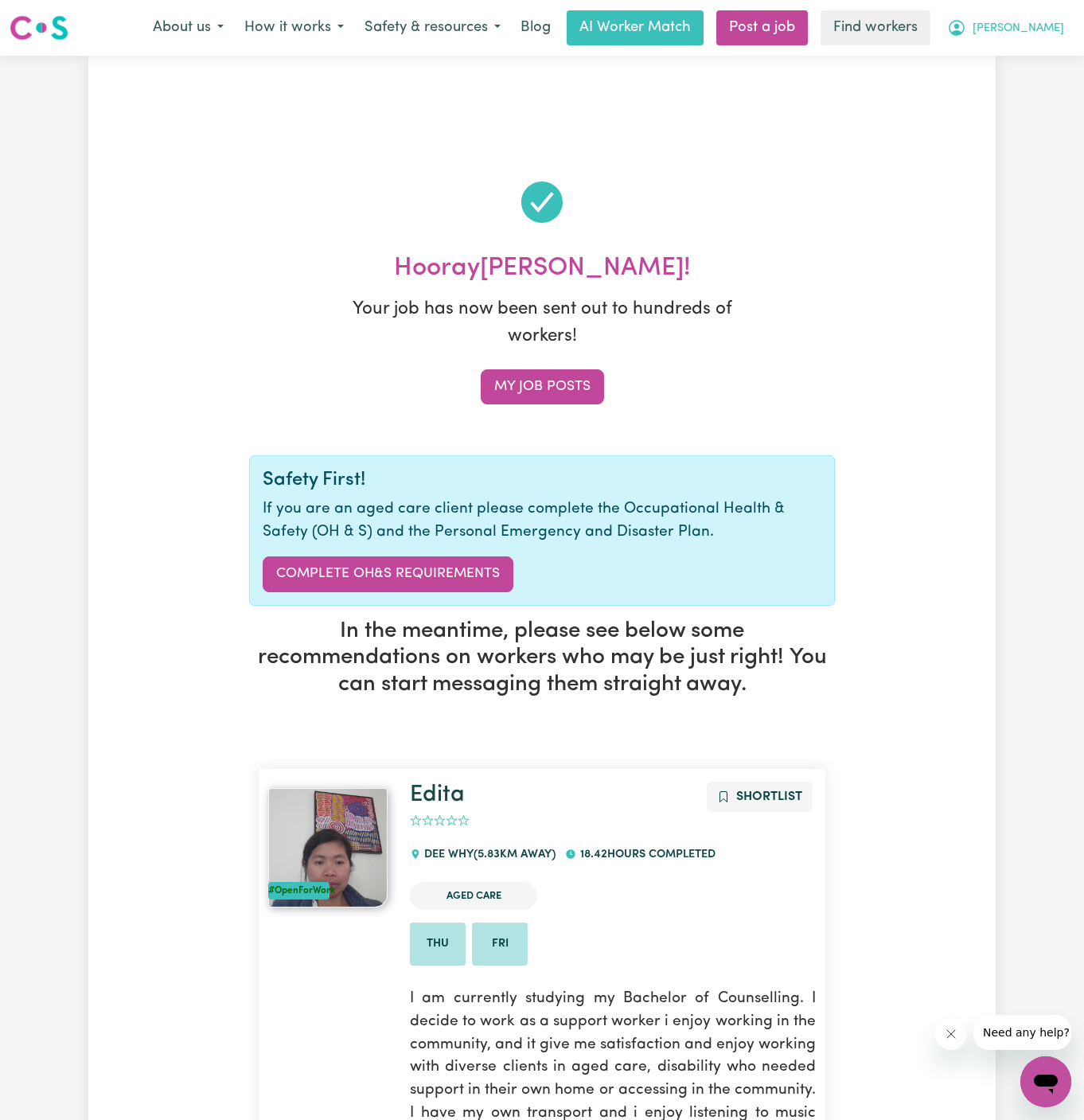
click at [1032, 19] on button "[PERSON_NAME]" at bounding box center [1006, 28] width 138 height 33
click at [1033, 53] on link "My Dashboard" at bounding box center [1011, 62] width 126 height 31
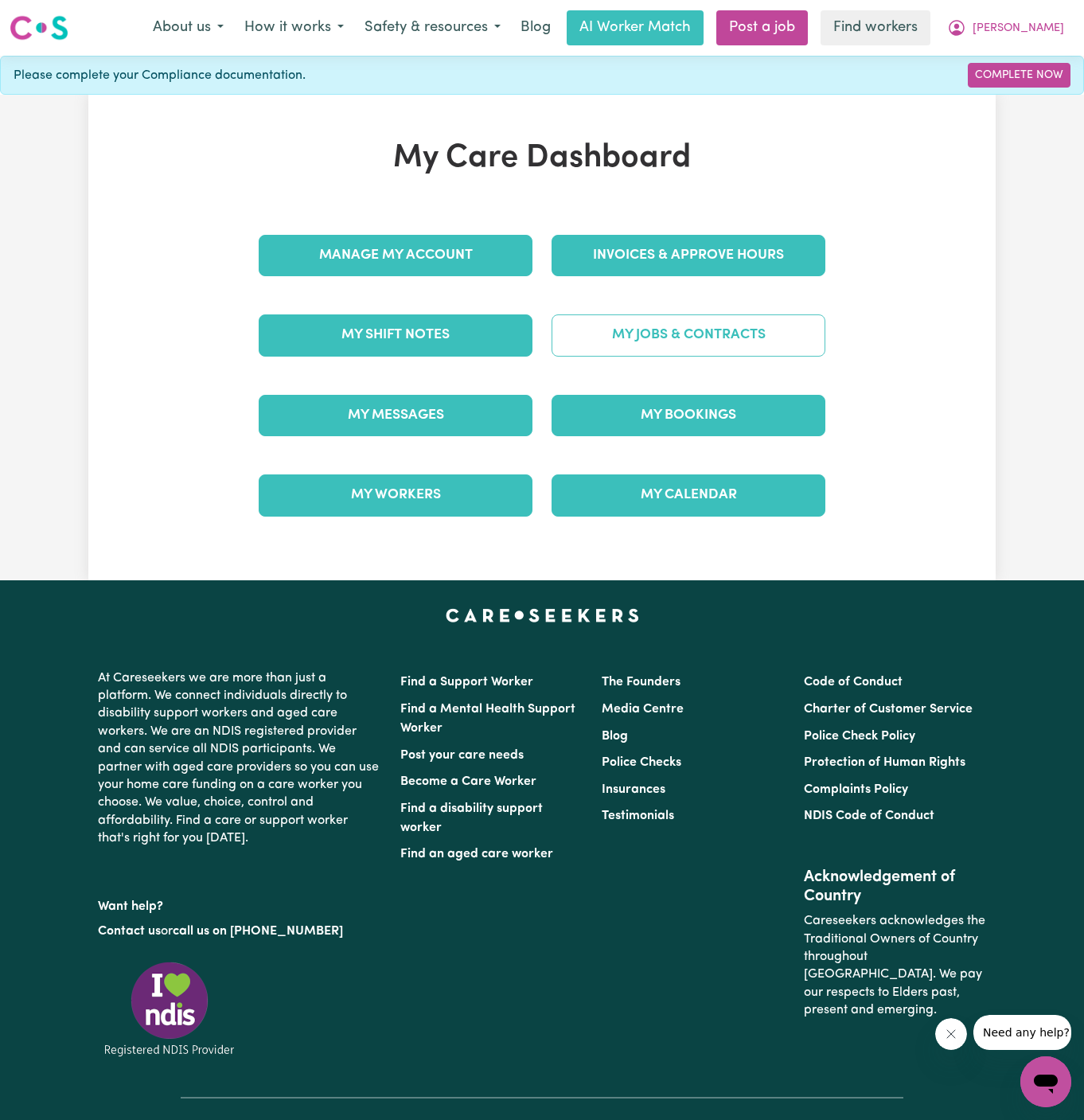
click at [725, 336] on link "My Jobs & Contracts" at bounding box center [688, 334] width 274 height 41
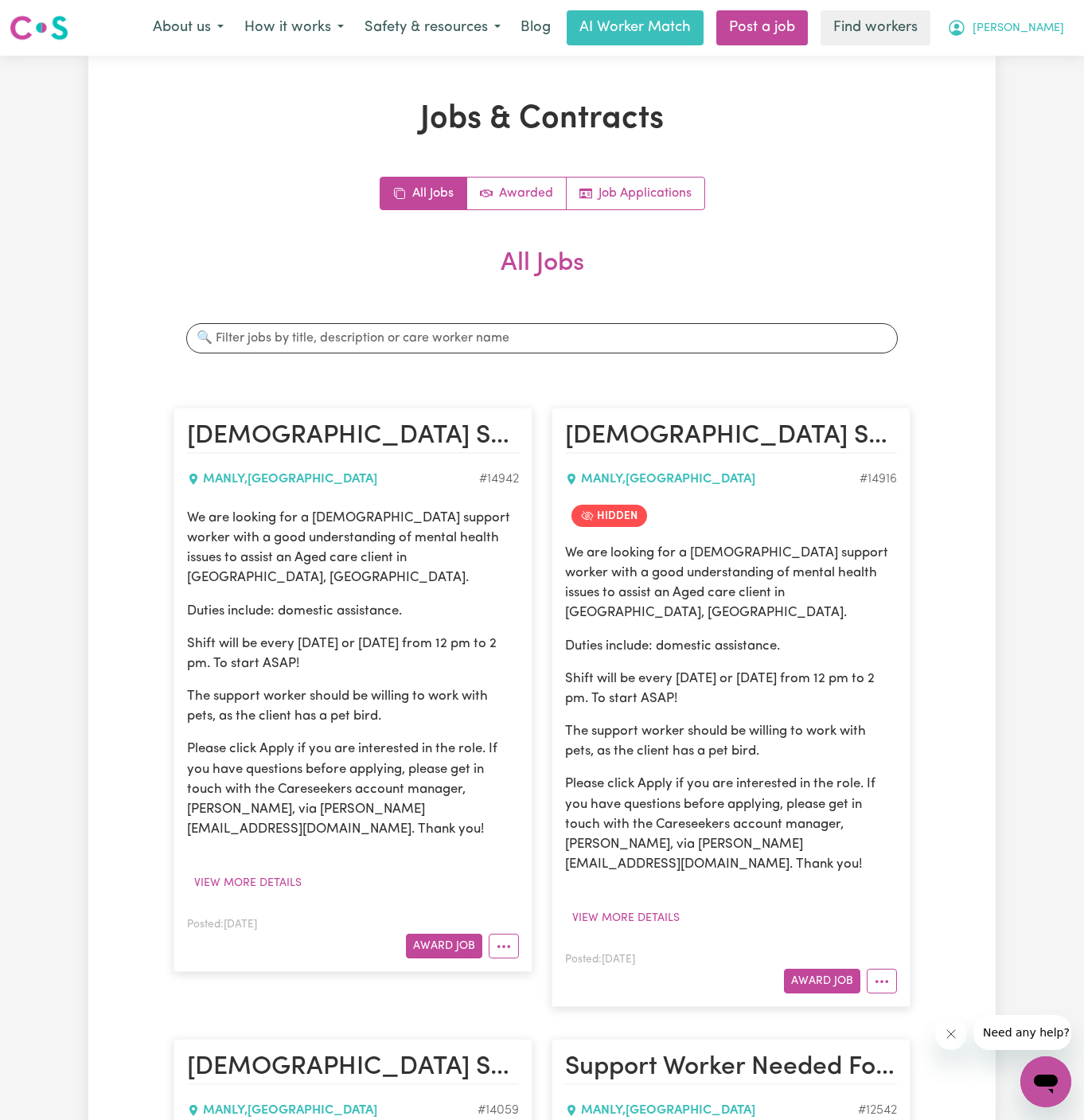
click at [1047, 31] on span "[PERSON_NAME]" at bounding box center [1018, 29] width 92 height 17
click at [1043, 69] on link "My Dashboard" at bounding box center [1011, 62] width 126 height 31
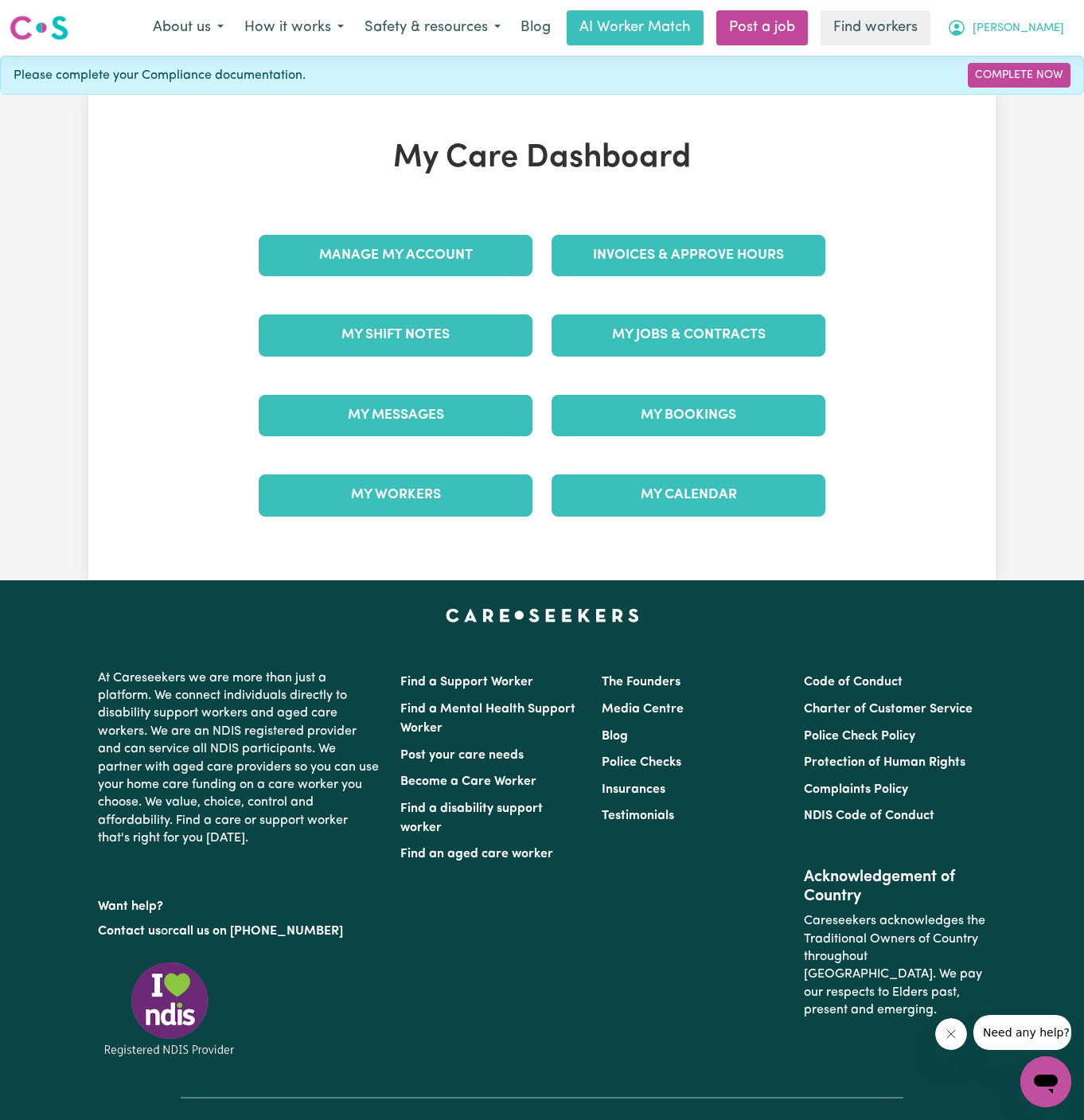
click at [1056, 21] on span "[PERSON_NAME]" at bounding box center [1018, 29] width 92 height 17
click at [1035, 87] on link "Logout" at bounding box center [1011, 92] width 126 height 31
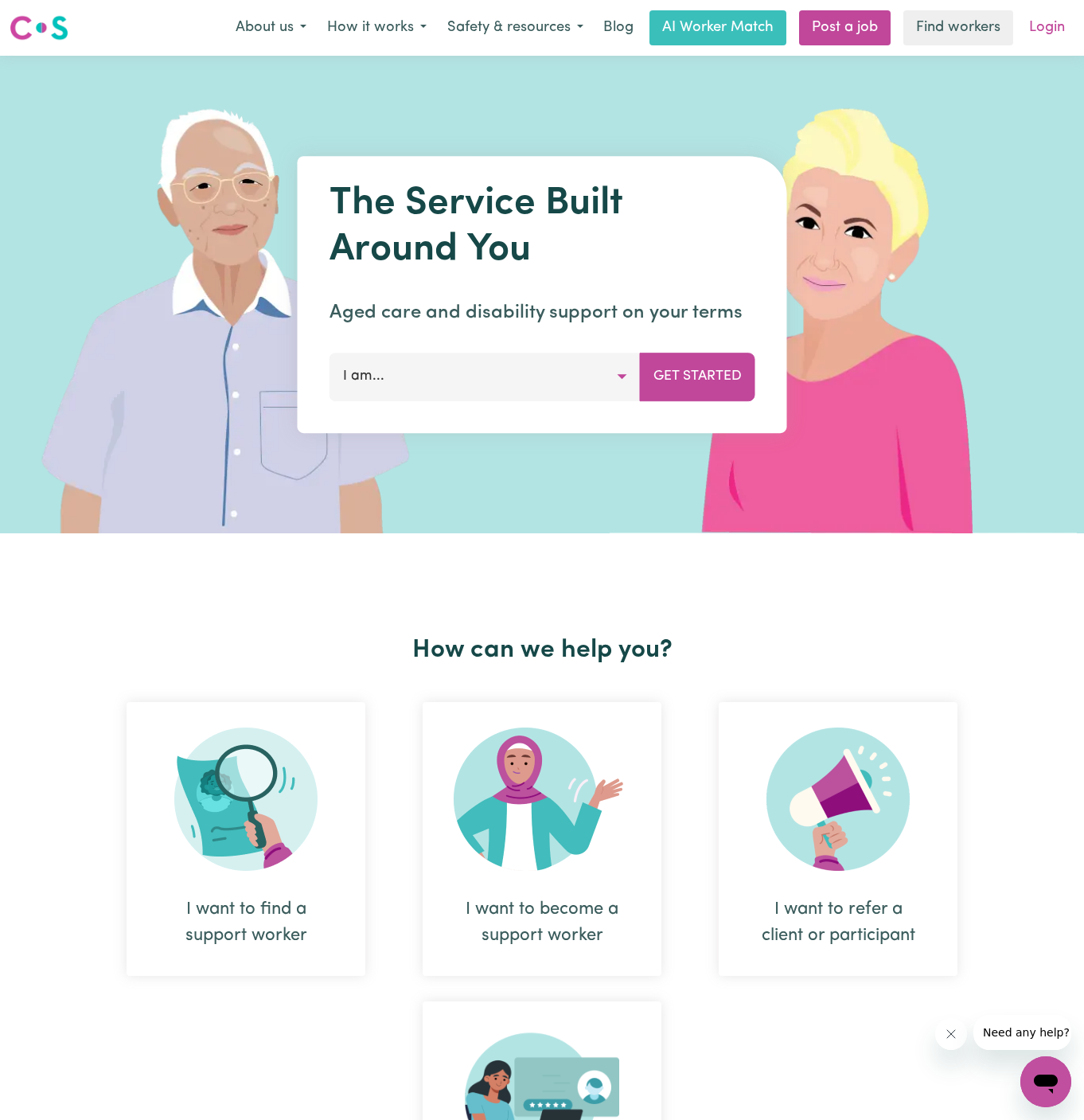
click at [1041, 24] on link "Login" at bounding box center [1047, 28] width 55 height 35
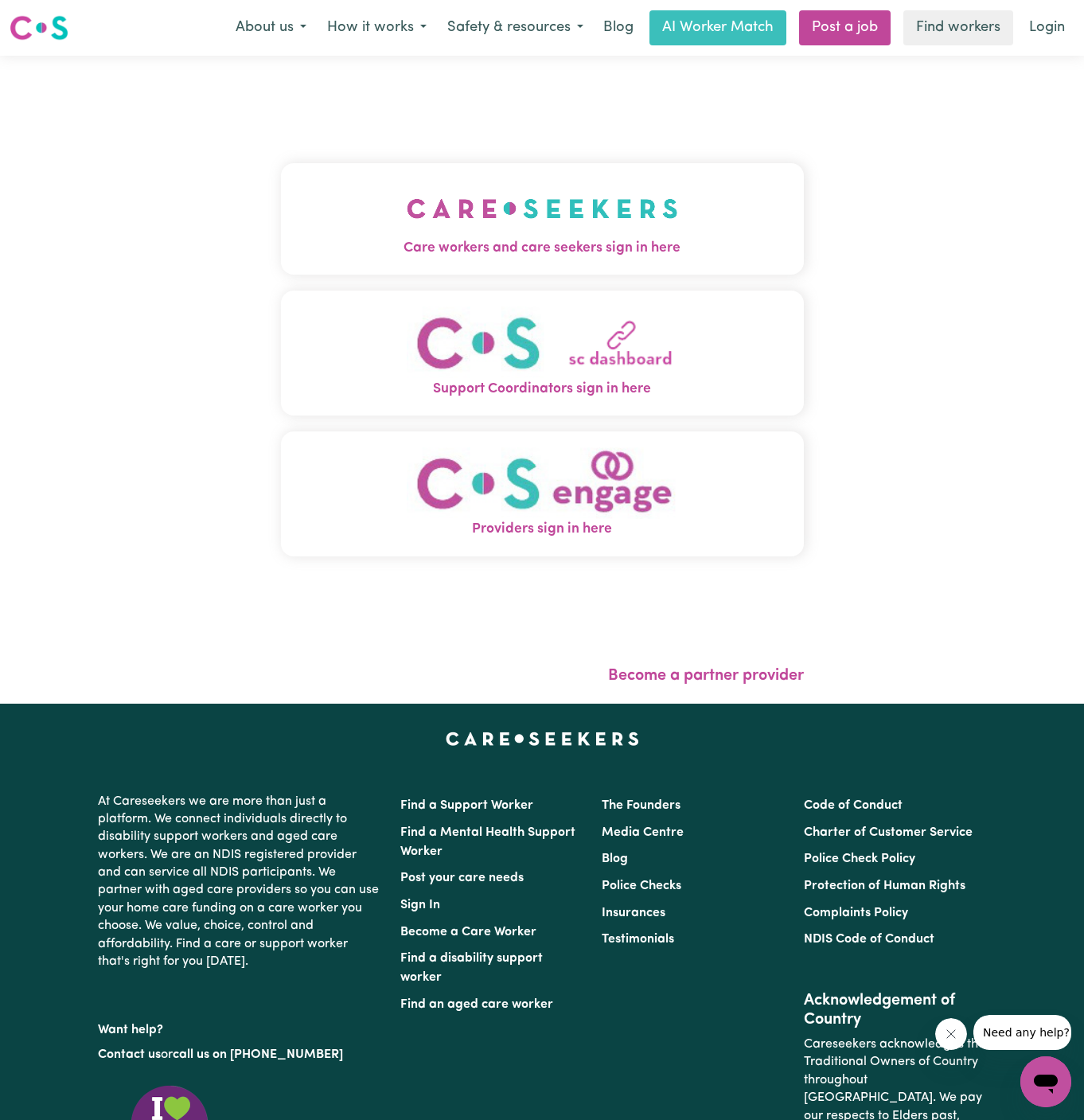
click at [592, 190] on img "Care workers and care seekers sign in here" at bounding box center [542, 208] width 271 height 59
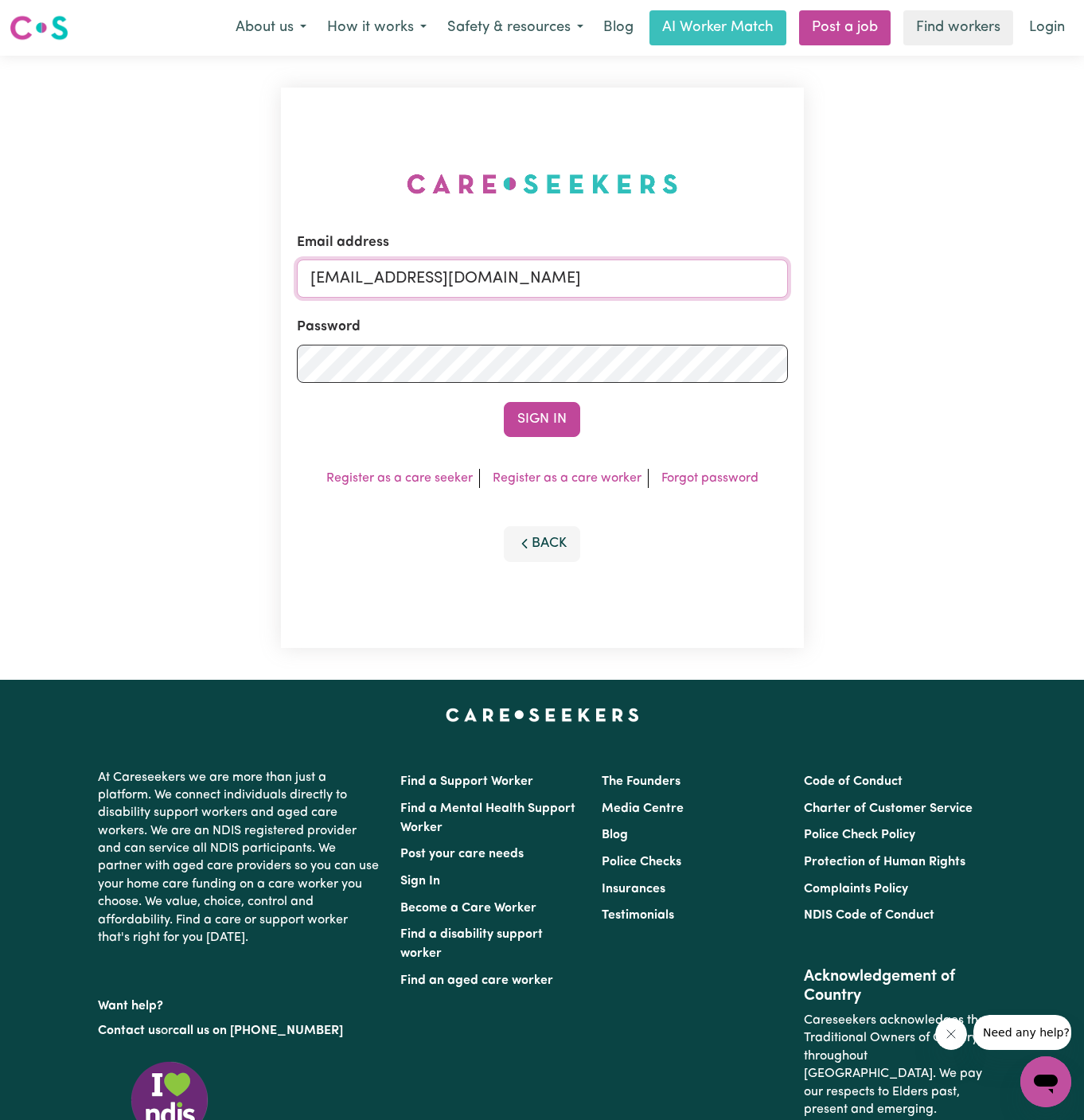
drag, startPoint x: 703, startPoint y: 266, endPoint x: 623, endPoint y: 266, distance: 80.0
click at [623, 266] on input "[EMAIL_ADDRESS][DOMAIN_NAME]" at bounding box center [542, 278] width 491 height 38
drag, startPoint x: 390, startPoint y: 280, endPoint x: 845, endPoint y: 291, distance: 455.1
click at [845, 291] on div "Email address [EMAIL_ADDRESS][DOMAIN_NAME] Password Sign In Register as a care …" at bounding box center [542, 367] width 1084 height 624
type input "[EMAIL_ADDRESS][DOMAIN_NAME]"
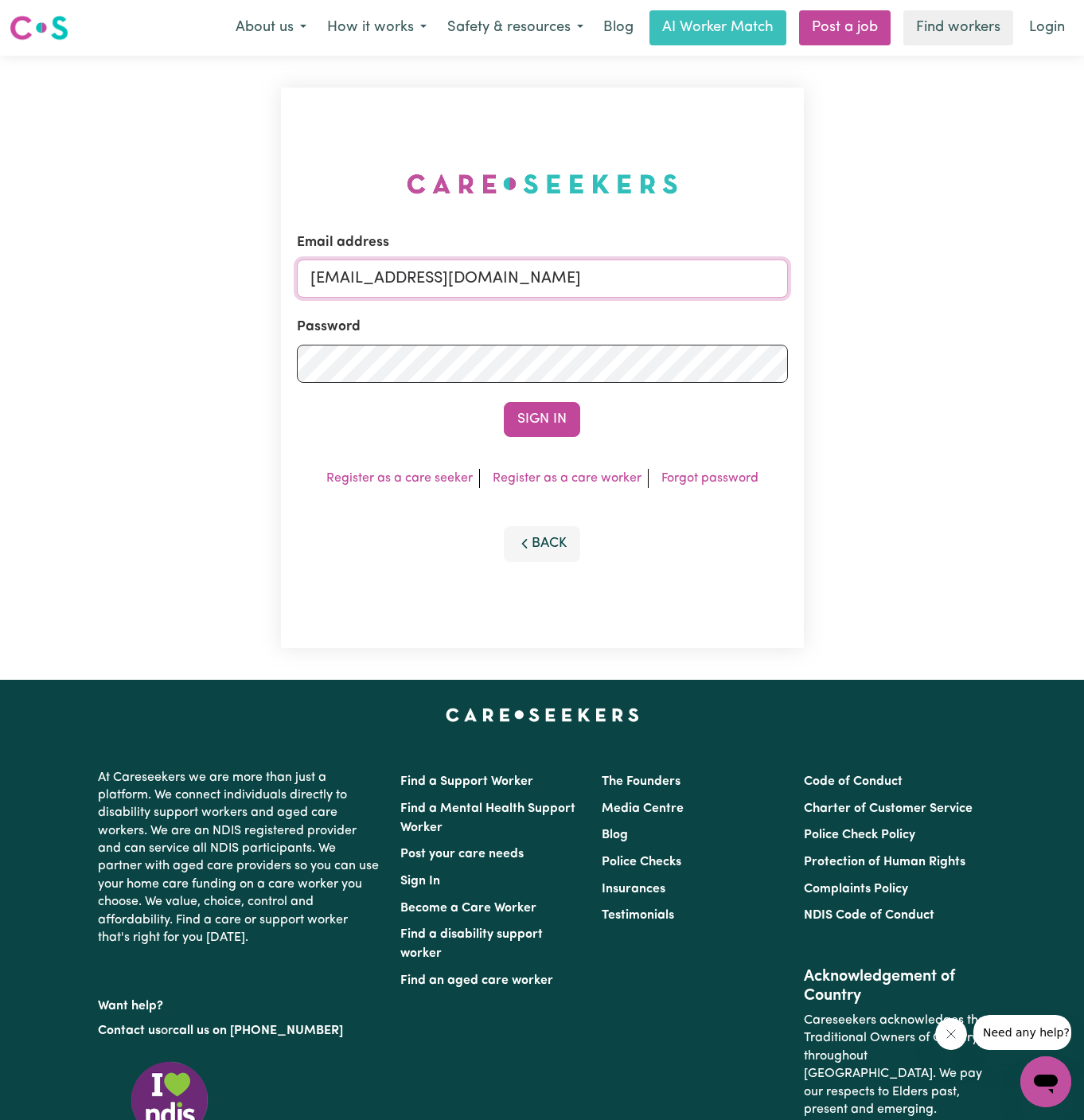
click at [504, 402] on button "Sign In" at bounding box center [542, 420] width 77 height 35
